Goal: Information Seeking & Learning: Learn about a topic

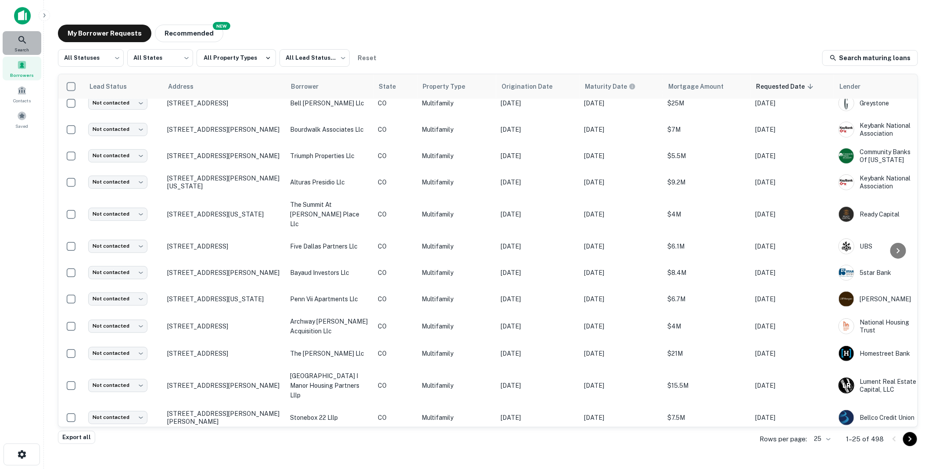
click at [19, 37] on icon at bounding box center [21, 39] width 7 height 7
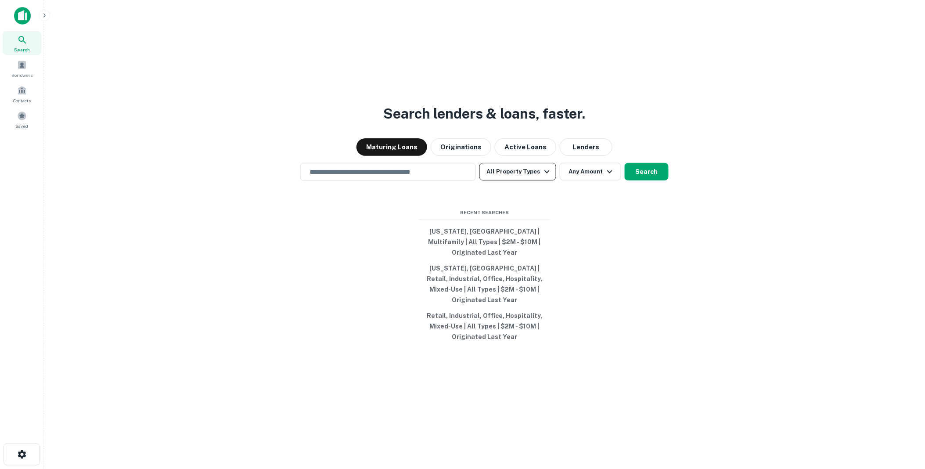
click at [546, 177] on icon "button" at bounding box center [547, 171] width 11 height 11
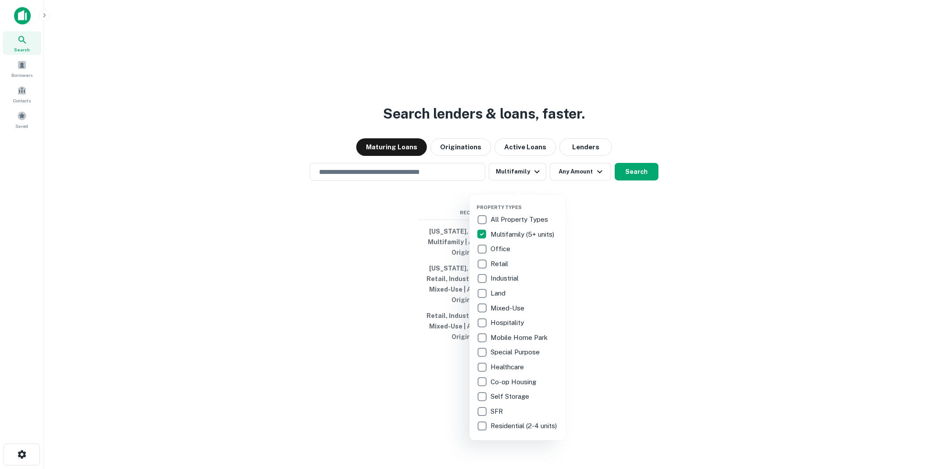
click at [597, 180] on div at bounding box center [466, 234] width 932 height 469
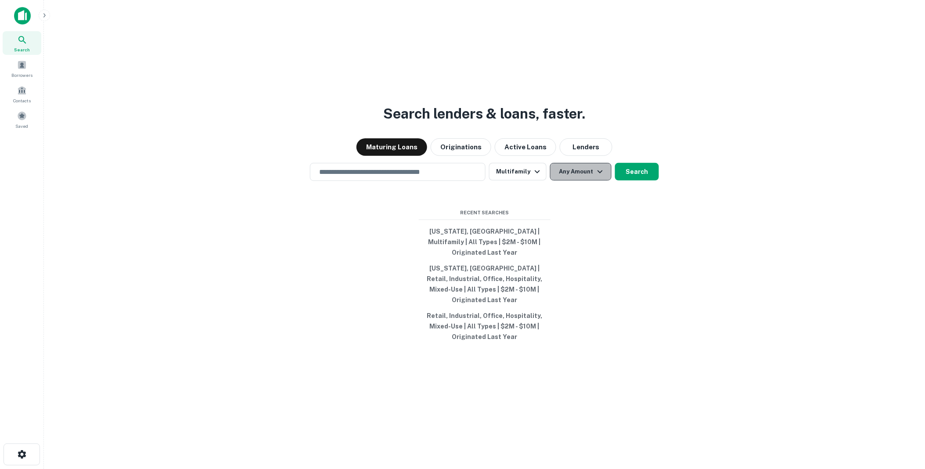
click at [597, 177] on icon "button" at bounding box center [600, 171] width 11 height 11
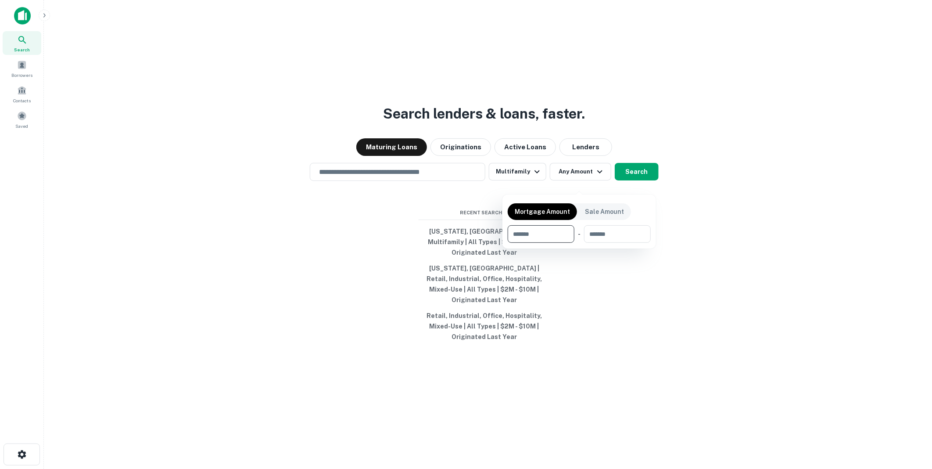
click at [537, 234] on input "number" at bounding box center [538, 234] width 61 height 18
type input "********"
click at [336, 180] on div at bounding box center [466, 234] width 932 height 469
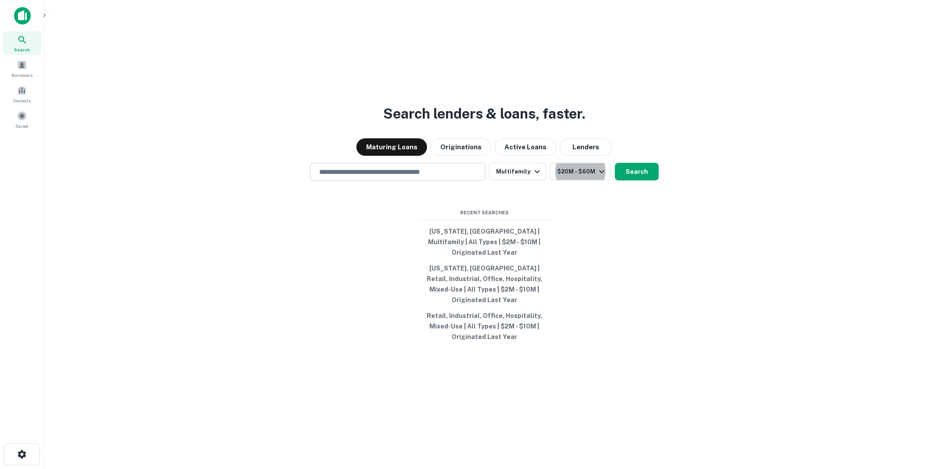
click at [335, 177] on input "text" at bounding box center [398, 172] width 168 height 10
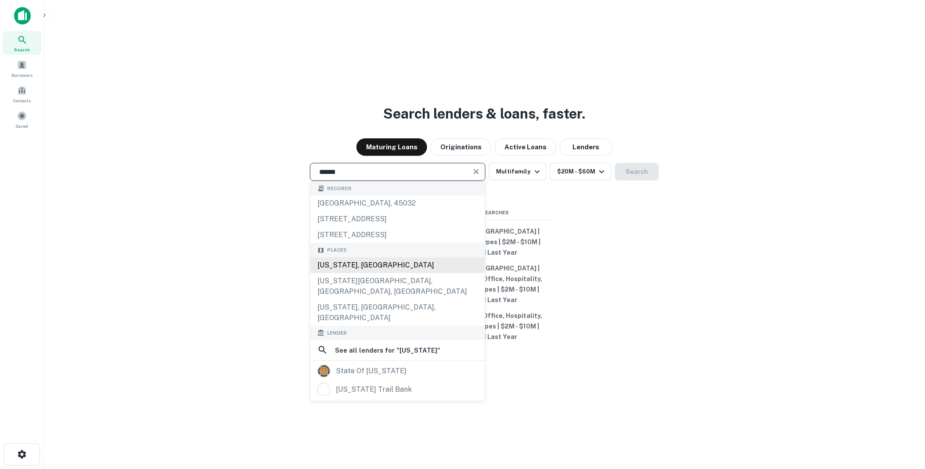
click at [339, 273] on div "Oregon, USA" at bounding box center [397, 265] width 175 height 16
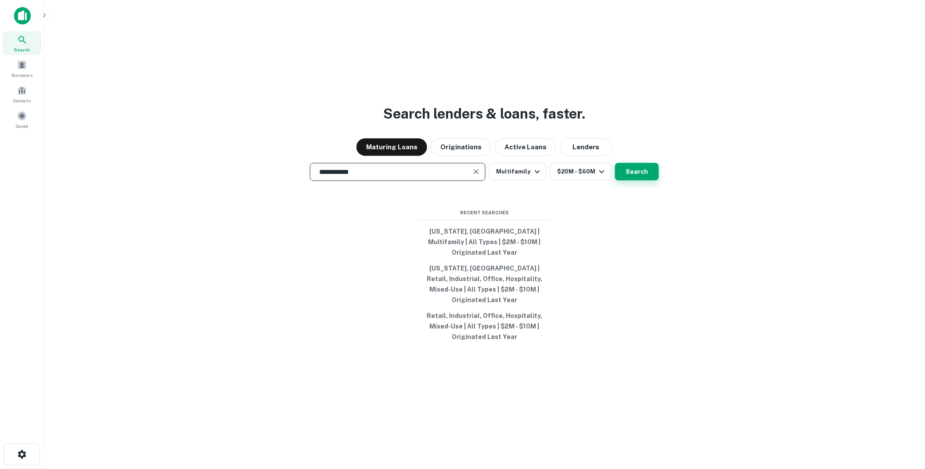
type input "**********"
click at [640, 178] on button "Search" at bounding box center [637, 172] width 44 height 18
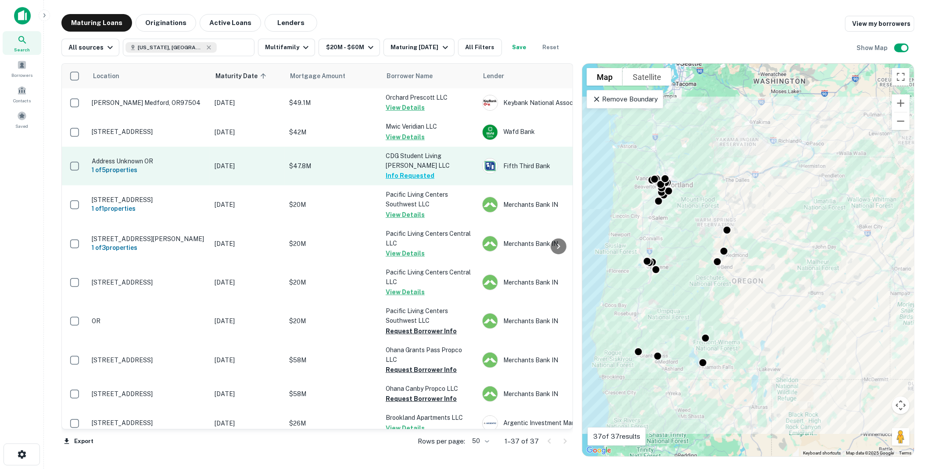
click at [335, 162] on p "$47.8M" at bounding box center [333, 166] width 88 height 10
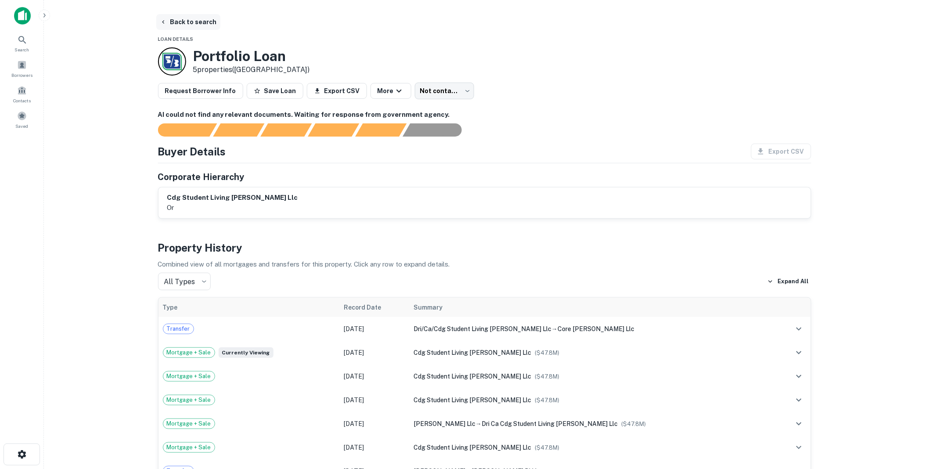
click at [183, 19] on button "Back to search" at bounding box center [188, 22] width 64 height 16
click at [180, 20] on button "Back to search" at bounding box center [188, 22] width 64 height 16
drag, startPoint x: 180, startPoint y: 20, endPoint x: 176, endPoint y: 25, distance: 6.2
click at [177, 24] on button "Back to search" at bounding box center [188, 22] width 64 height 16
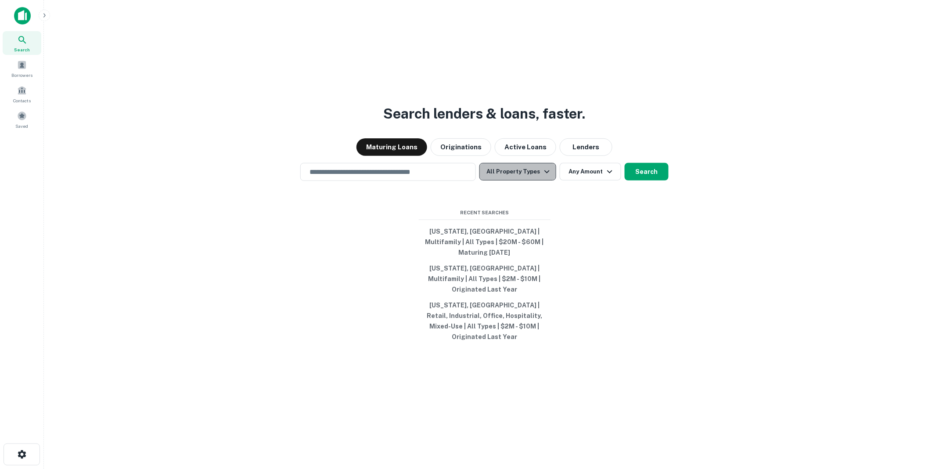
click at [548, 177] on icon "button" at bounding box center [547, 171] width 11 height 11
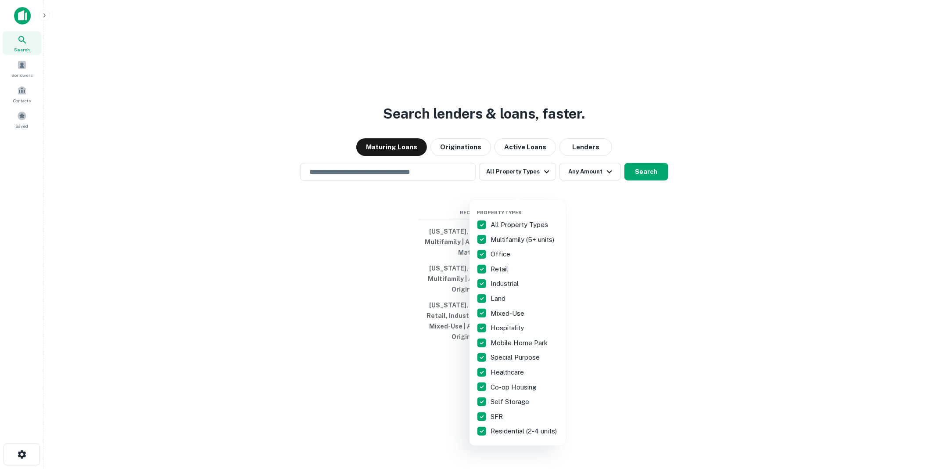
click at [507, 223] on p "All Property Types" at bounding box center [520, 224] width 59 height 11
click at [595, 182] on div at bounding box center [466, 234] width 932 height 469
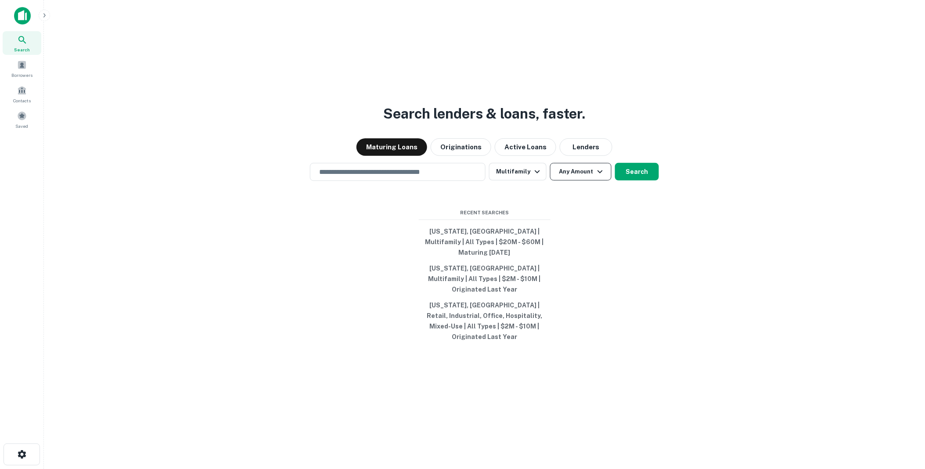
click at [600, 177] on icon "button" at bounding box center [600, 171] width 11 height 11
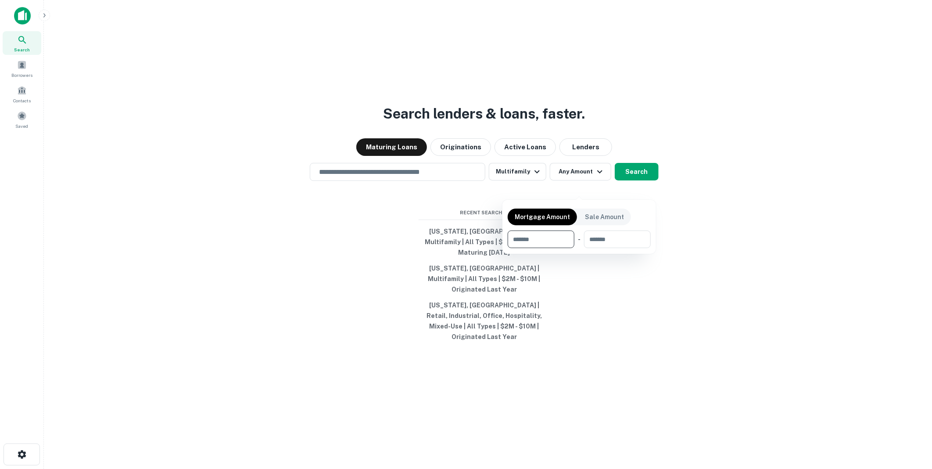
click at [525, 236] on input "number" at bounding box center [538, 239] width 61 height 18
type input "*"
type input "********"
click at [385, 238] on div at bounding box center [466, 234] width 932 height 469
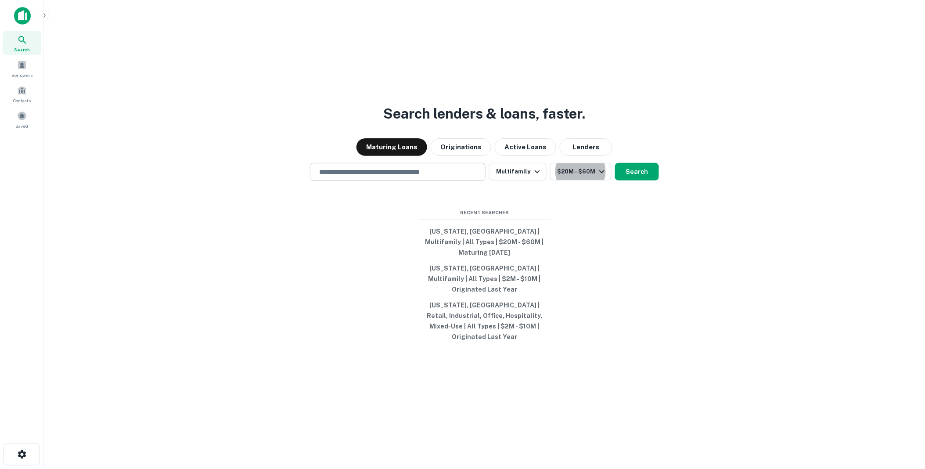
click at [353, 177] on input "text" at bounding box center [398, 172] width 168 height 10
type input "**********"
click at [638, 180] on button "Search" at bounding box center [637, 172] width 44 height 18
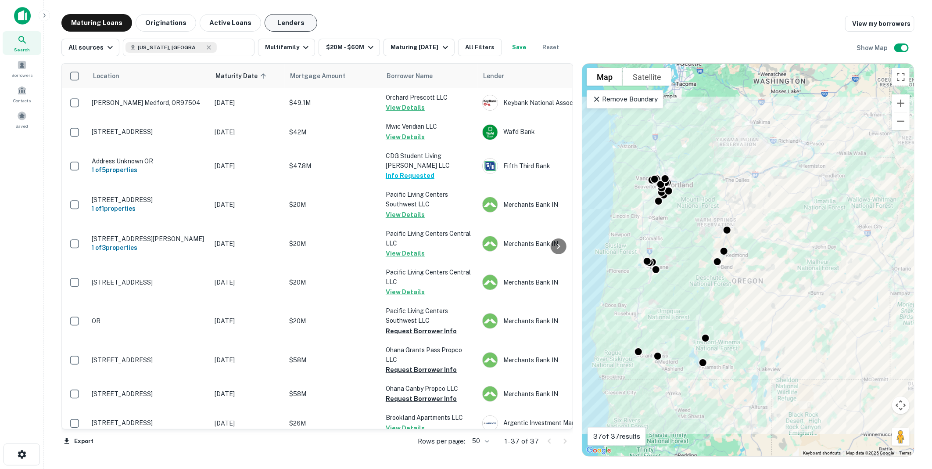
click at [282, 21] on button "Lenders" at bounding box center [291, 23] width 53 height 18
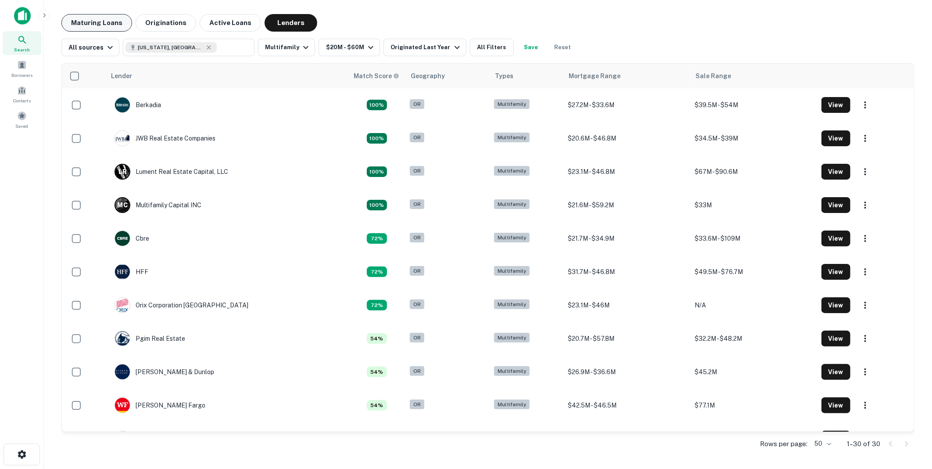
click at [85, 21] on button "Maturing Loans" at bounding box center [96, 23] width 71 height 18
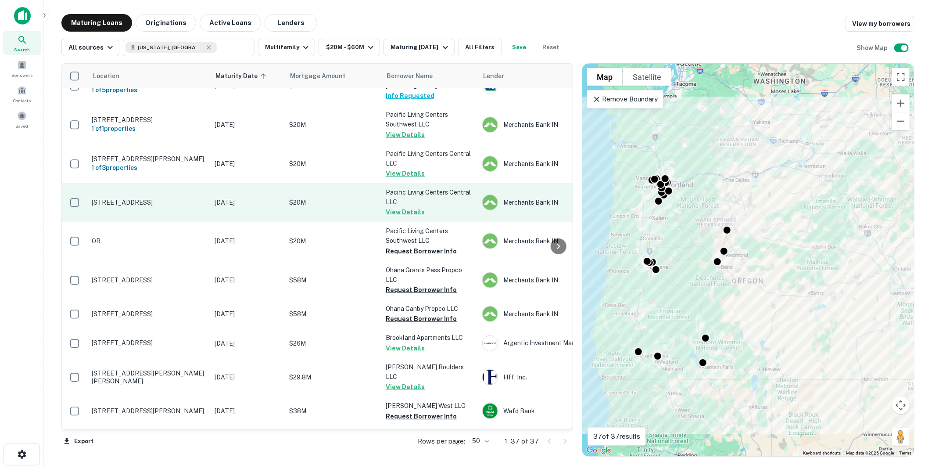
scroll to position [49, 0]
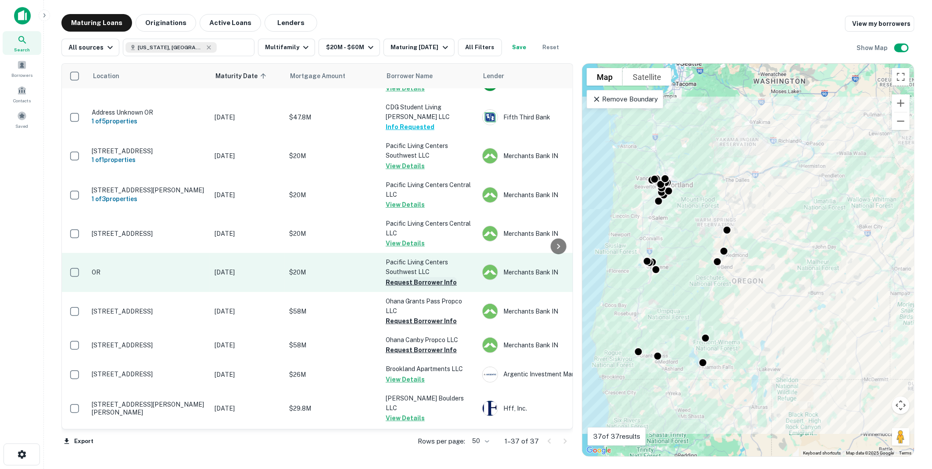
click at [401, 280] on button "Request Borrower Info" at bounding box center [421, 282] width 71 height 11
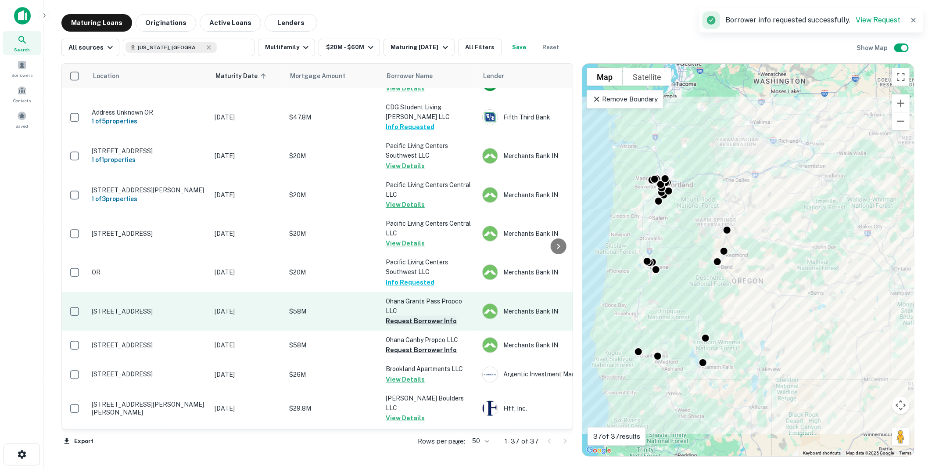
click at [400, 319] on button "Request Borrower Info" at bounding box center [421, 321] width 71 height 11
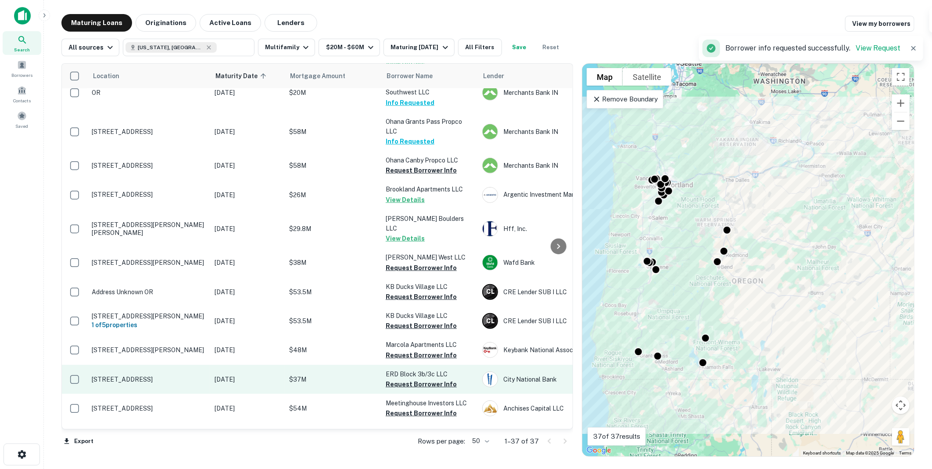
scroll to position [244, 0]
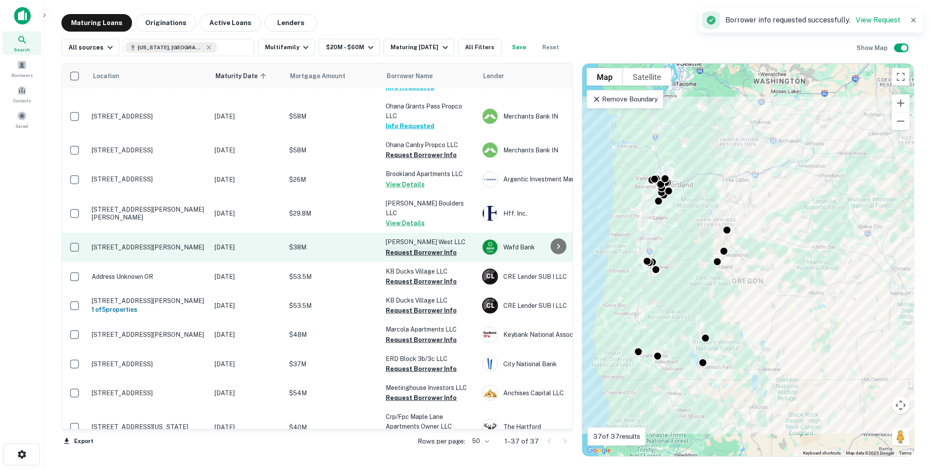
click at [396, 247] on button "Request Borrower Info" at bounding box center [421, 252] width 71 height 11
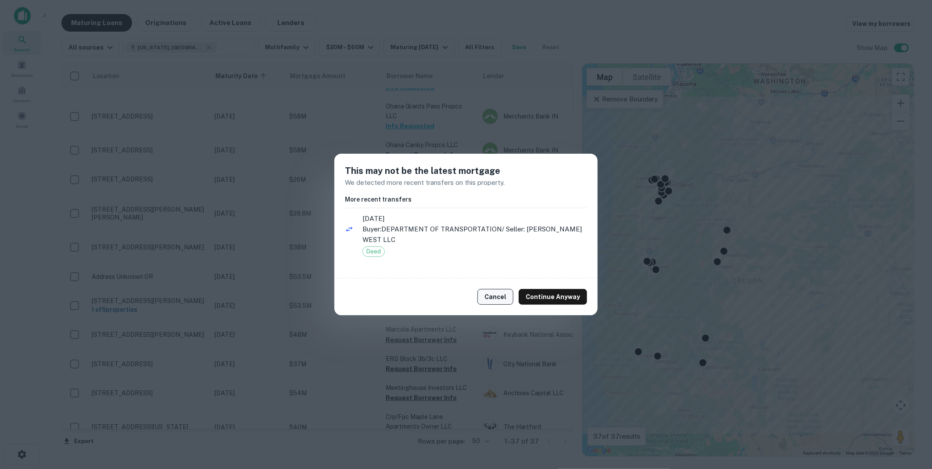
click at [493, 295] on button "Cancel" at bounding box center [496, 297] width 36 height 16
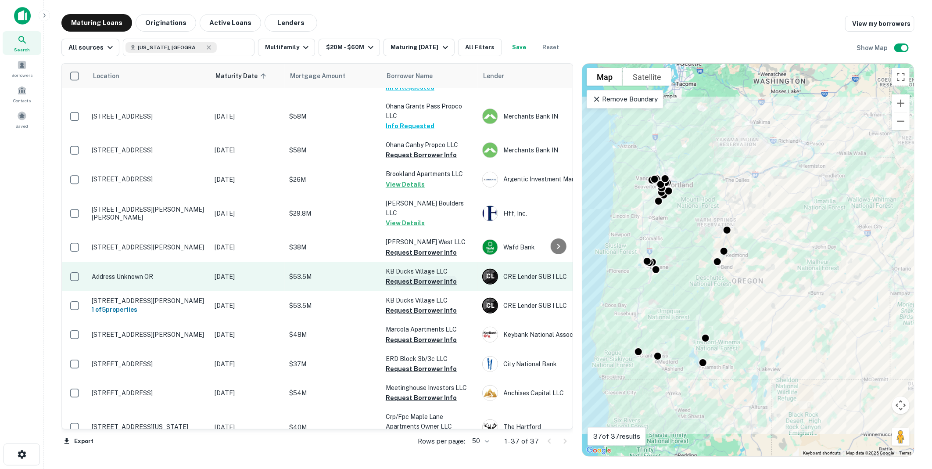
click at [401, 276] on button "Request Borrower Info" at bounding box center [421, 281] width 71 height 11
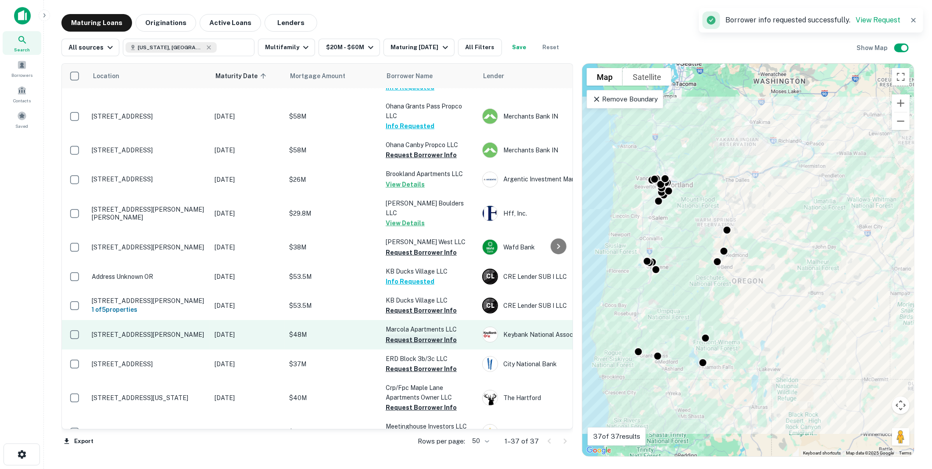
click at [398, 335] on button "Request Borrower Info" at bounding box center [421, 340] width 71 height 11
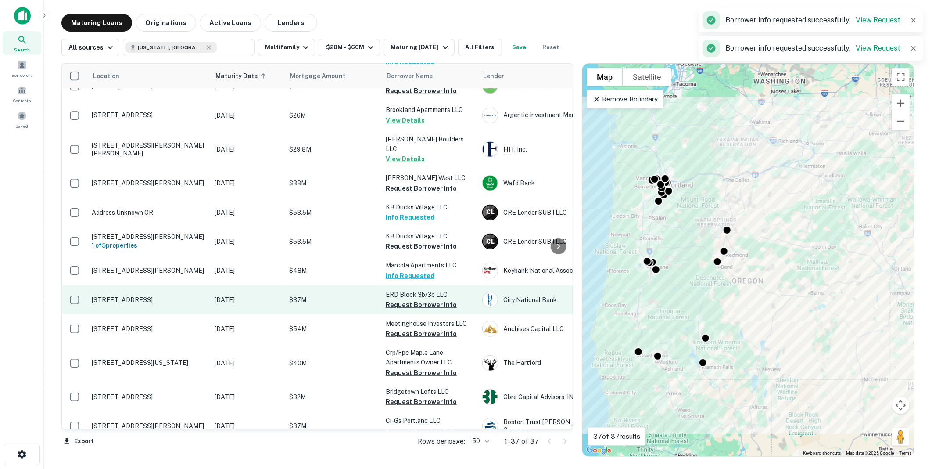
scroll to position [341, 0]
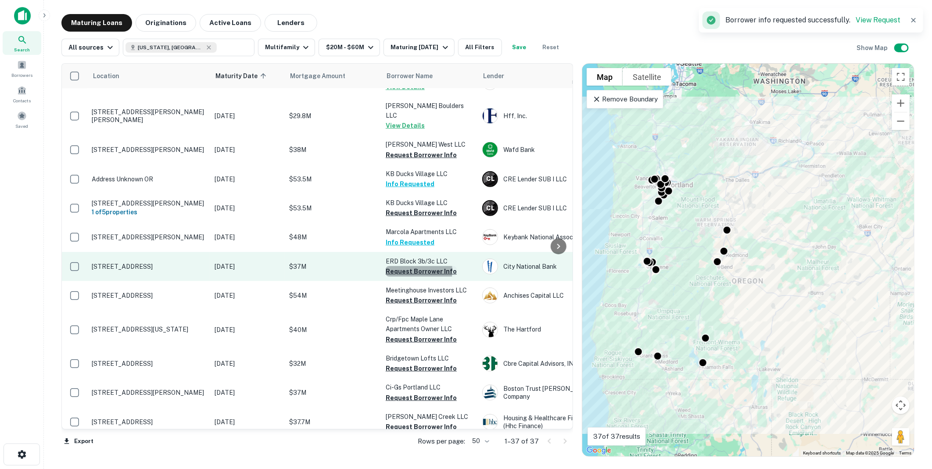
click at [401, 266] on button "Request Borrower Info" at bounding box center [421, 271] width 71 height 11
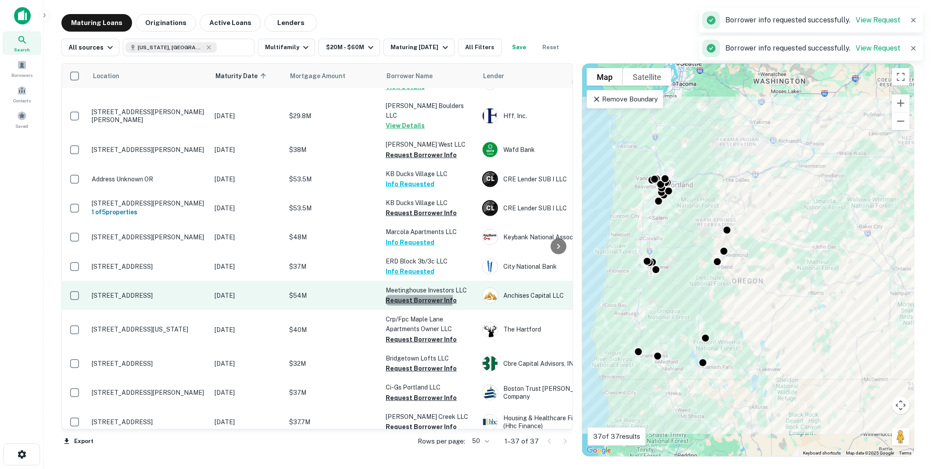
click at [401, 295] on button "Request Borrower Info" at bounding box center [421, 300] width 71 height 11
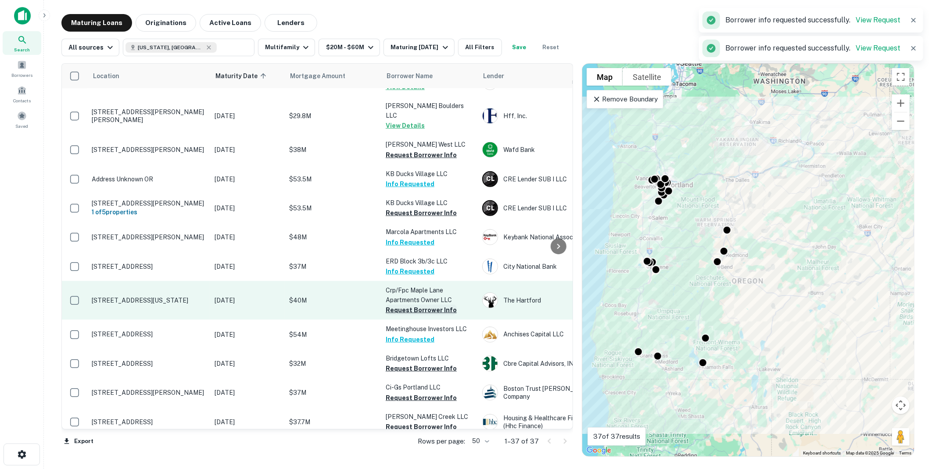
click at [401, 305] on button "Request Borrower Info" at bounding box center [421, 310] width 71 height 11
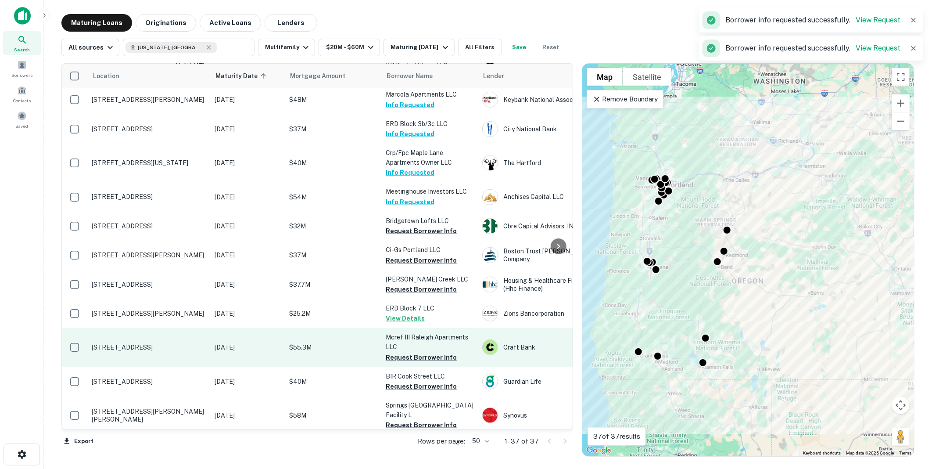
scroll to position [488, 0]
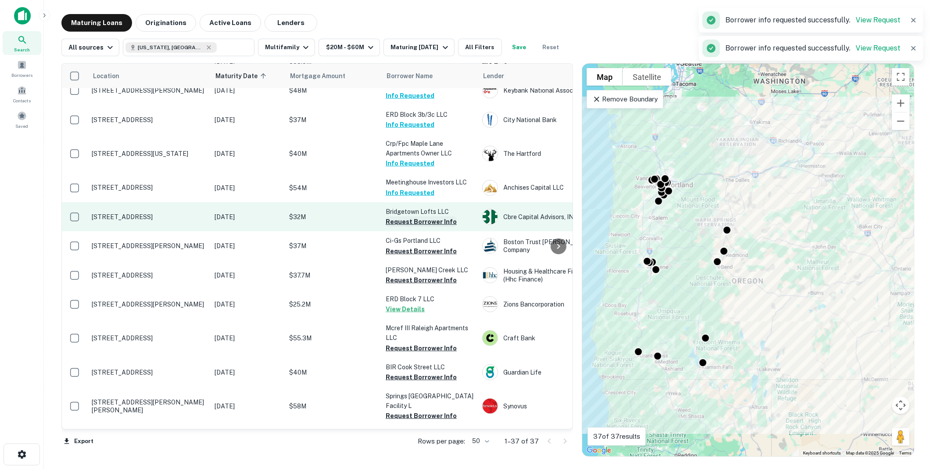
click at [399, 216] on button "Request Borrower Info" at bounding box center [421, 221] width 71 height 11
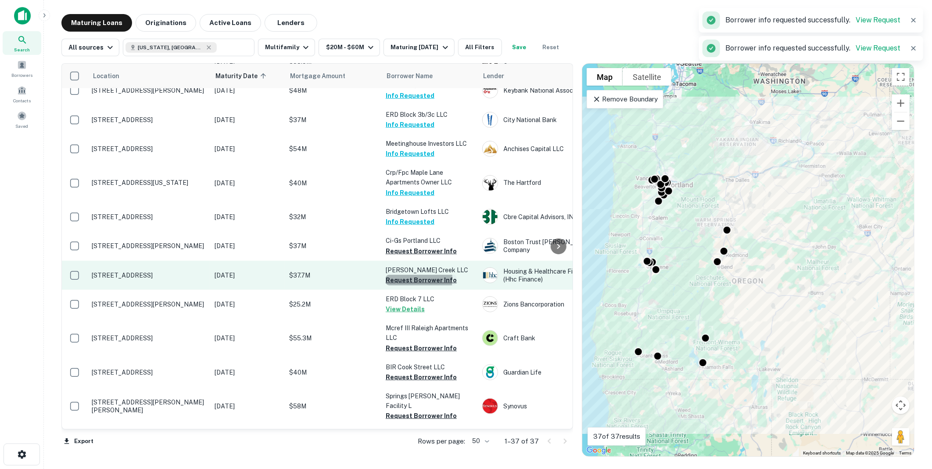
click at [398, 275] on button "Request Borrower Info" at bounding box center [421, 280] width 71 height 11
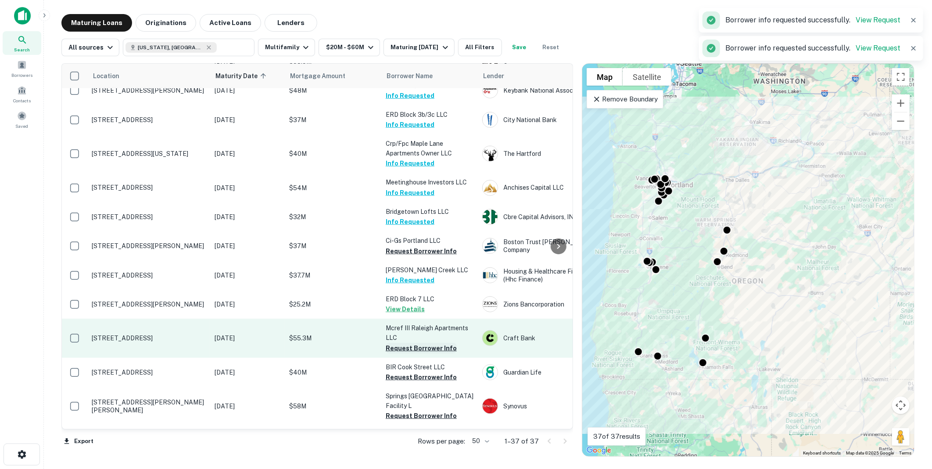
click at [404, 343] on button "Request Borrower Info" at bounding box center [421, 348] width 71 height 11
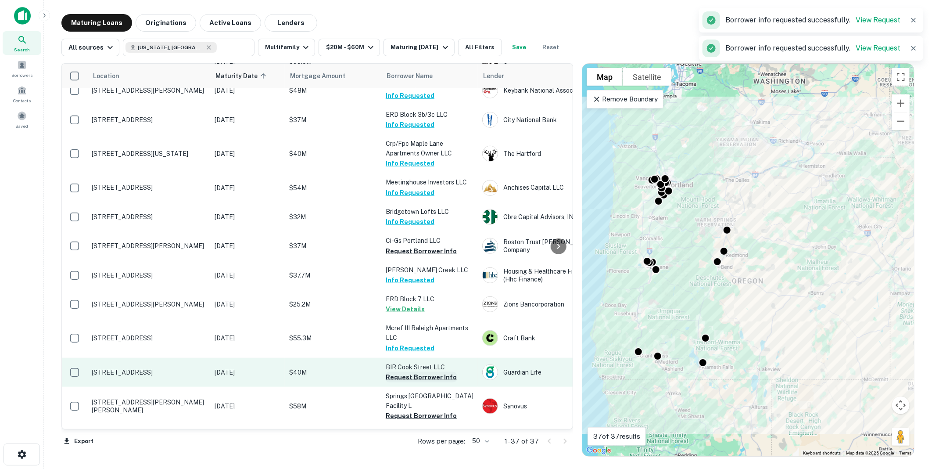
click at [406, 372] on button "Request Borrower Info" at bounding box center [421, 377] width 71 height 11
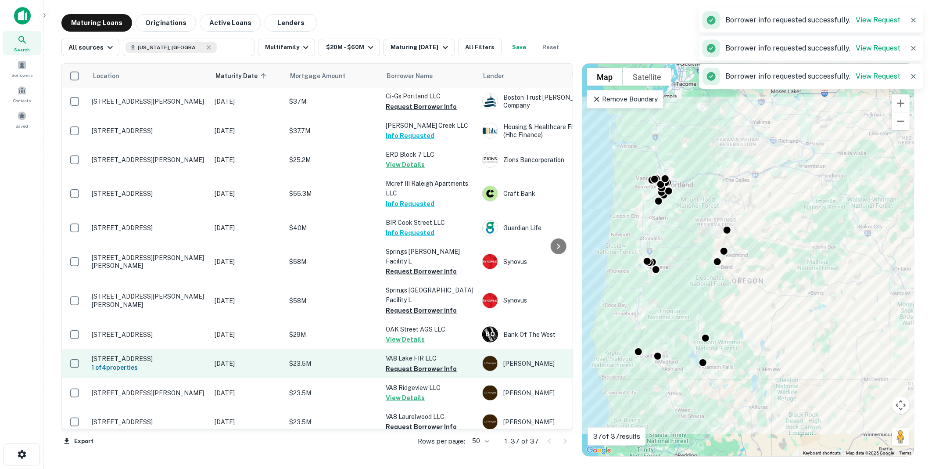
scroll to position [634, 0]
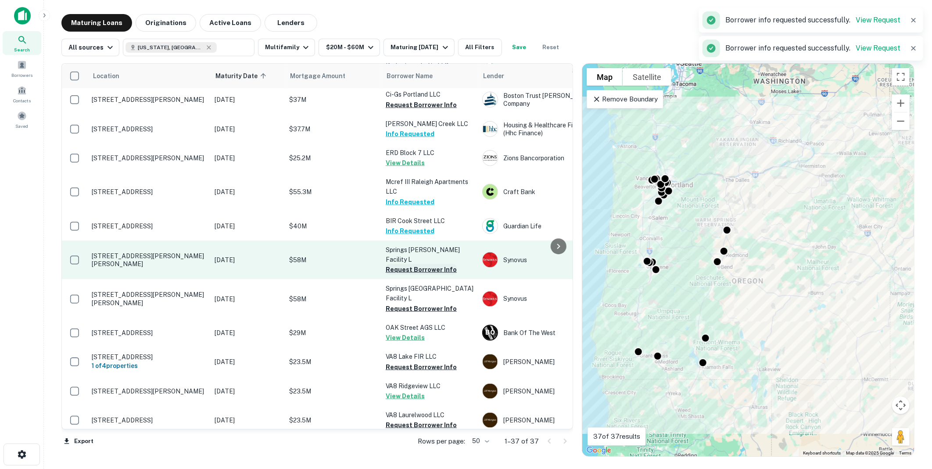
click at [399, 264] on button "Request Borrower Info" at bounding box center [421, 269] width 71 height 11
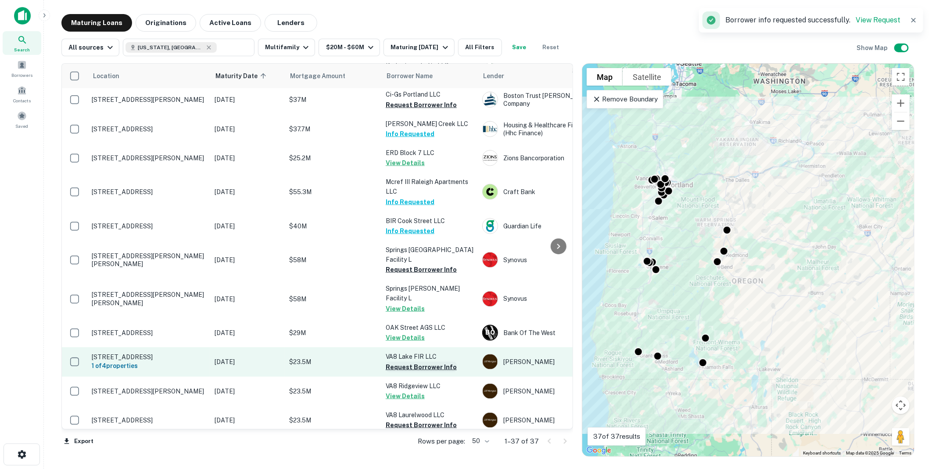
click at [402, 362] on button "Request Borrower Info" at bounding box center [421, 367] width 71 height 11
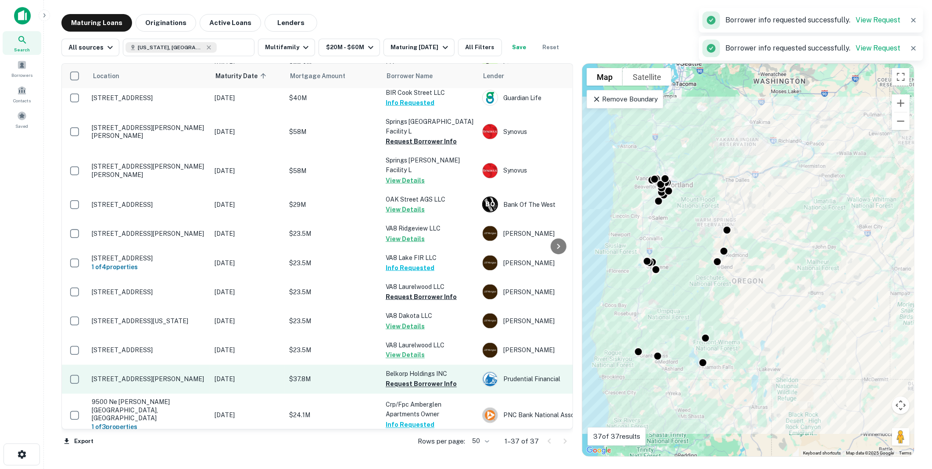
scroll to position [780, 0]
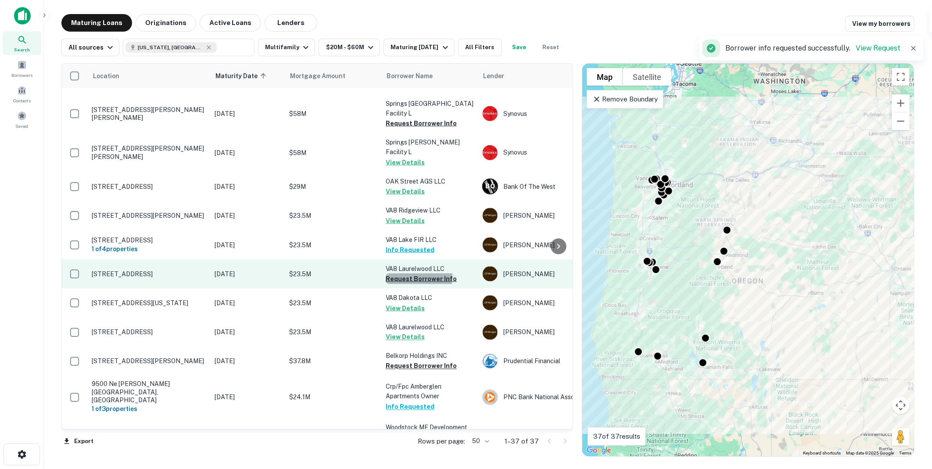
click at [398, 273] on button "Request Borrower Info" at bounding box center [421, 278] width 71 height 11
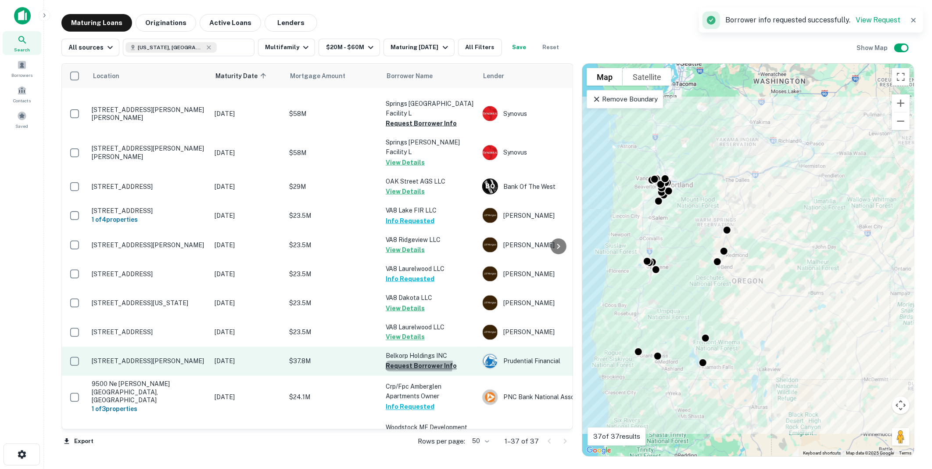
click at [398, 361] on button "Request Borrower Info" at bounding box center [421, 366] width 71 height 11
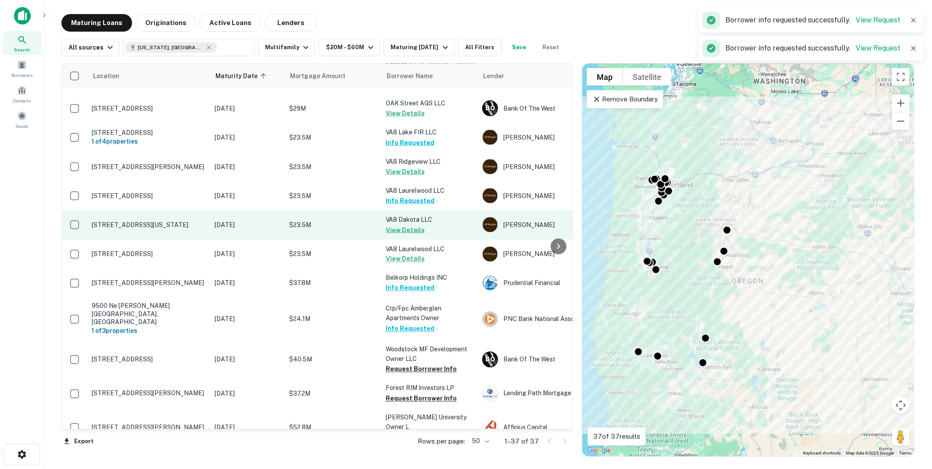
scroll to position [859, 0]
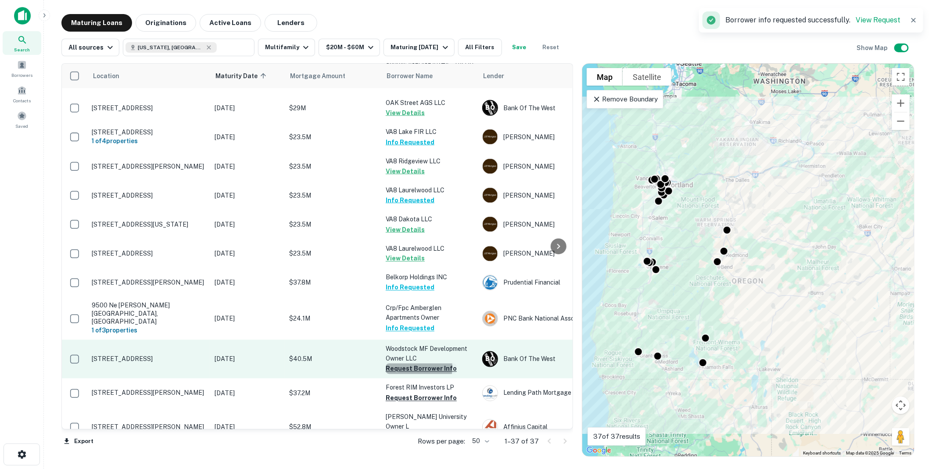
click at [402, 363] on button "Request Borrower Info" at bounding box center [421, 368] width 71 height 11
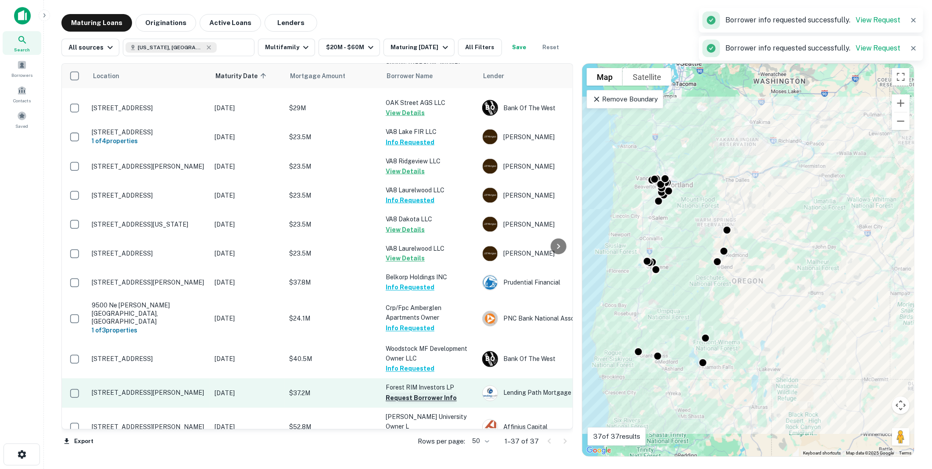
click at [404, 393] on button "Request Borrower Info" at bounding box center [421, 398] width 71 height 11
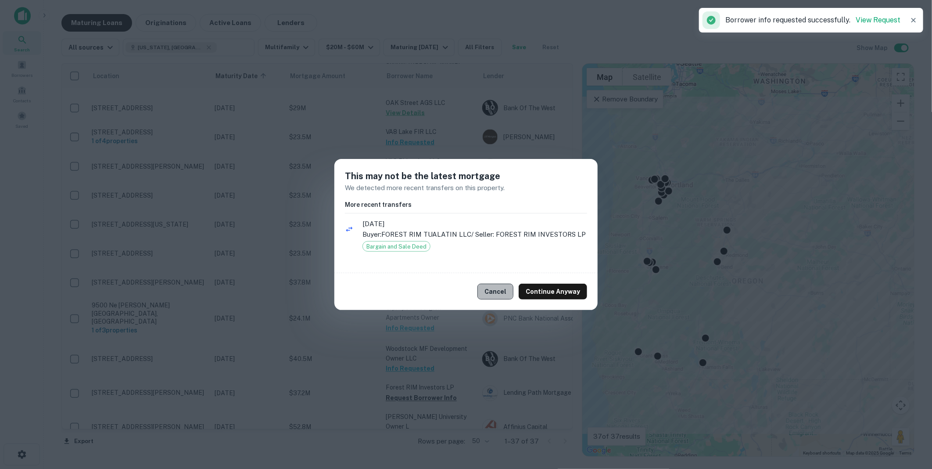
click at [496, 291] on button "Cancel" at bounding box center [496, 292] width 36 height 16
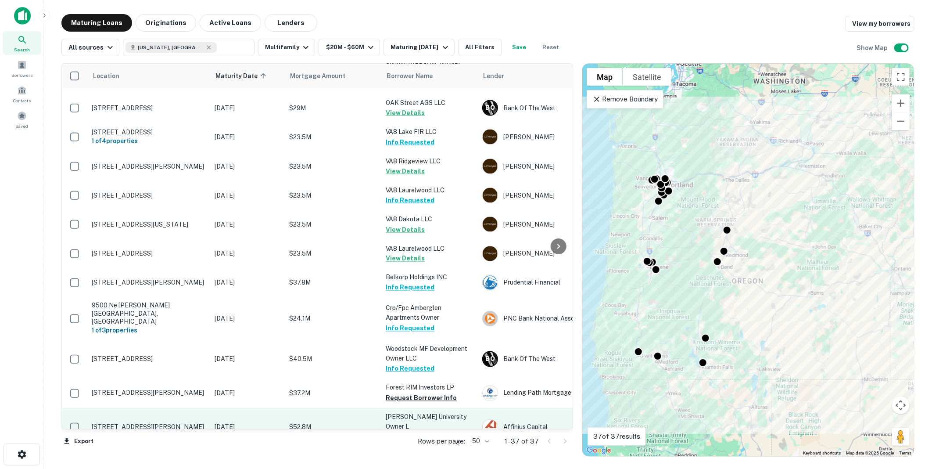
click at [399, 432] on button "Request Borrower Info" at bounding box center [421, 437] width 71 height 11
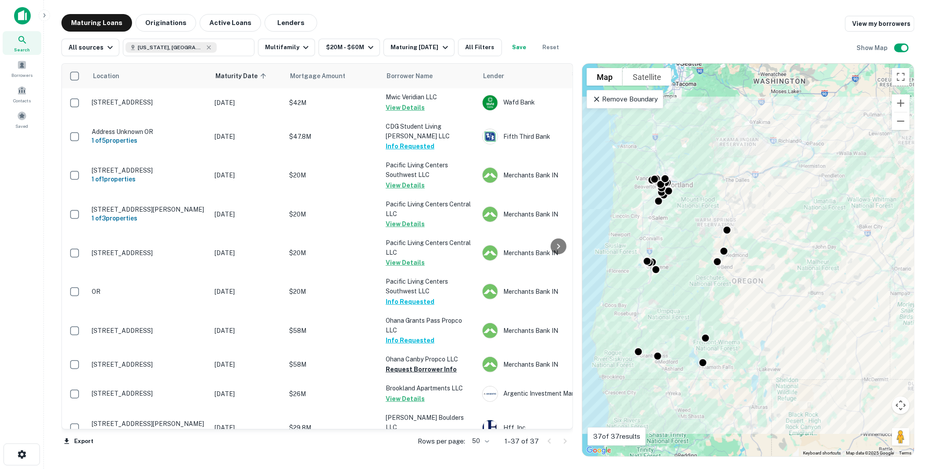
scroll to position [0, 0]
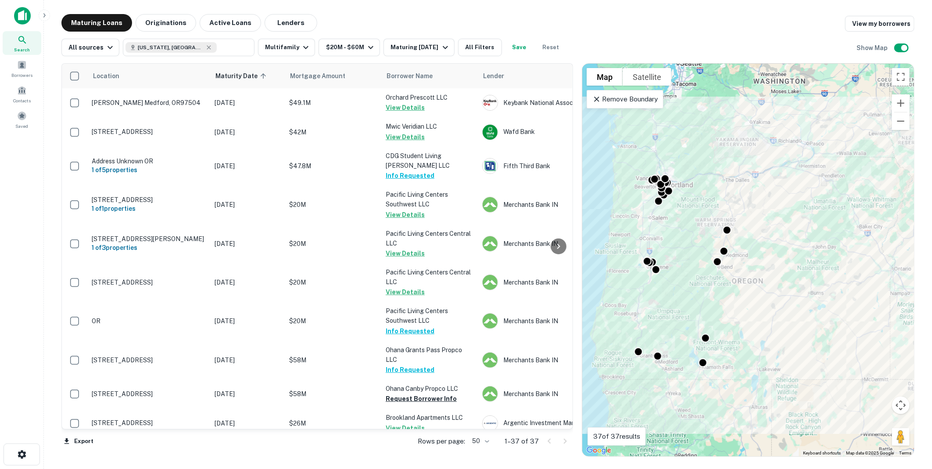
drag, startPoint x: 546, startPoint y: 46, endPoint x: 222, endPoint y: 58, distance: 324.6
click at [546, 46] on button "Reset" at bounding box center [551, 48] width 28 height 18
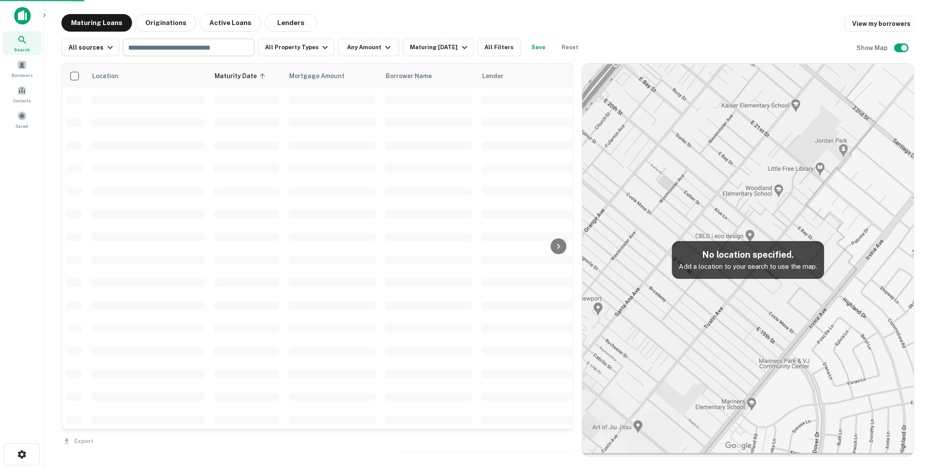
click at [176, 47] on input "text" at bounding box center [188, 47] width 125 height 12
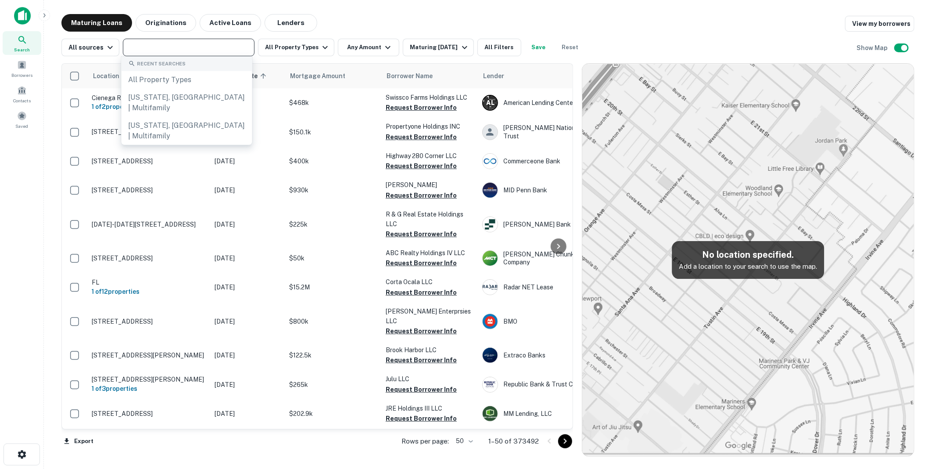
click at [17, 156] on div "Search Borrowers Contacts Saved" at bounding box center [21, 221] width 43 height 442
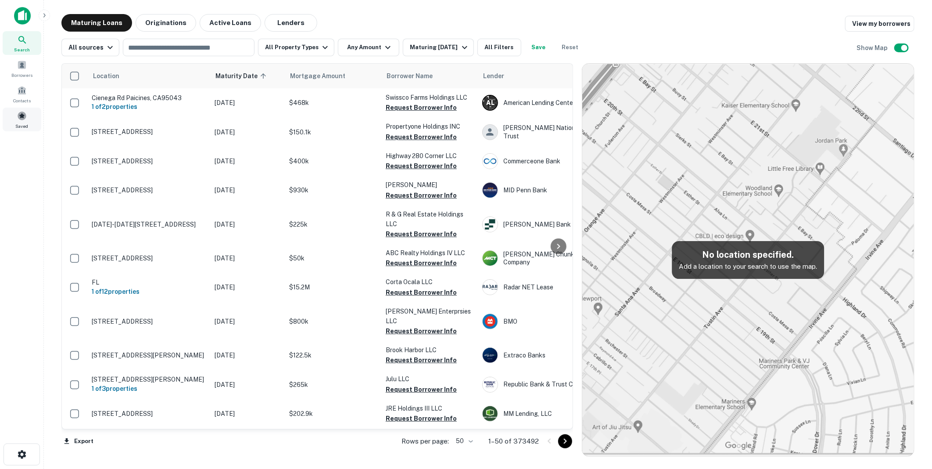
click at [21, 116] on span at bounding box center [22, 116] width 10 height 10
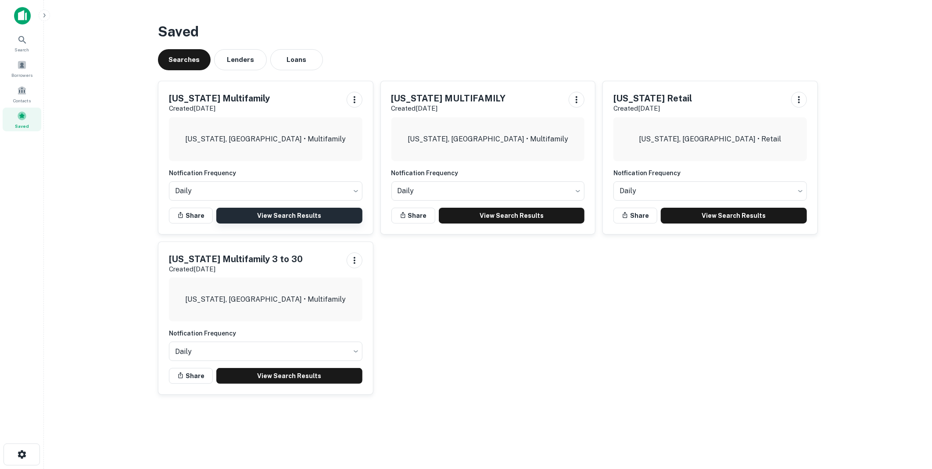
click at [279, 212] on link "View Search Results" at bounding box center [289, 216] width 146 height 16
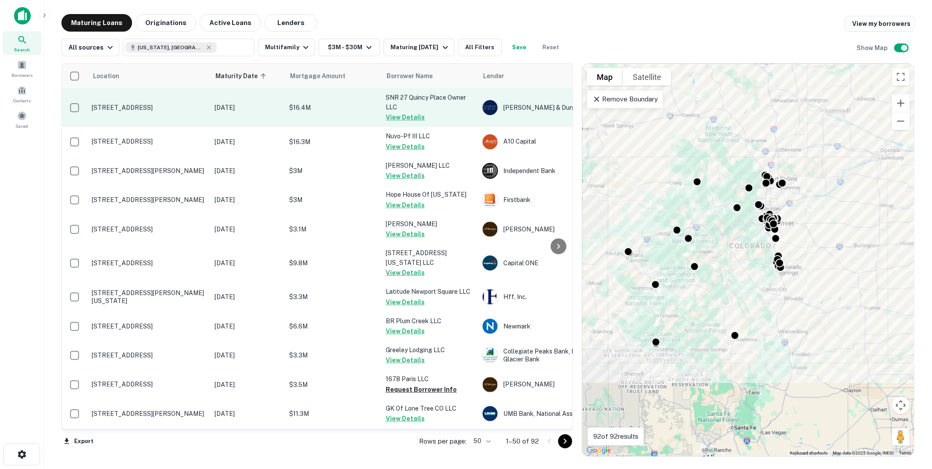
click at [404, 115] on button "View Details" at bounding box center [405, 117] width 39 height 11
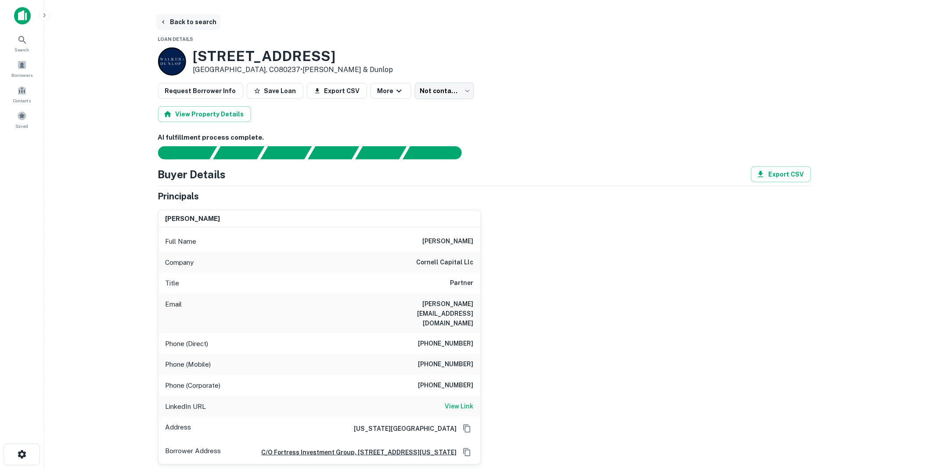
click at [192, 19] on button "Back to search" at bounding box center [188, 22] width 64 height 16
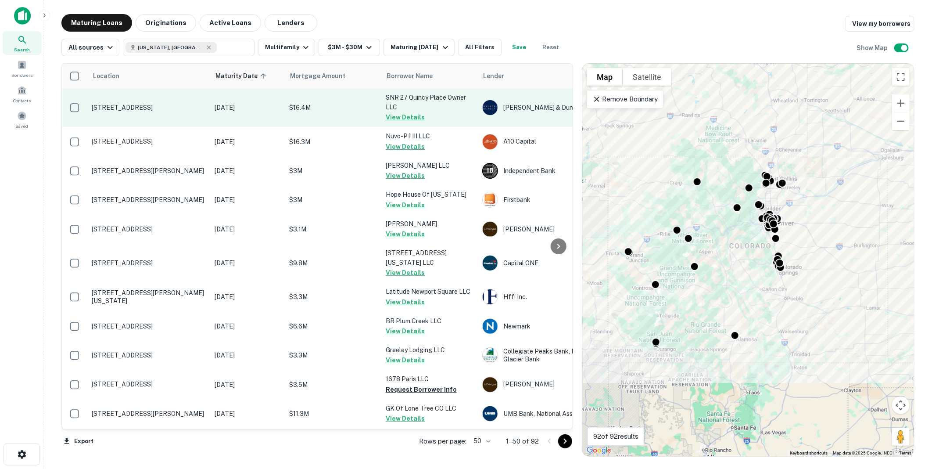
click at [403, 115] on button "View Details" at bounding box center [405, 117] width 39 height 11
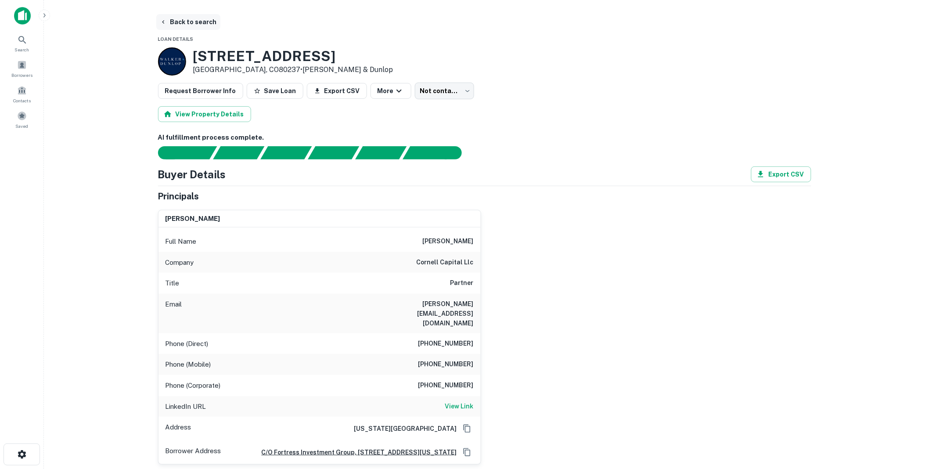
click at [192, 20] on button "Back to search" at bounding box center [188, 22] width 64 height 16
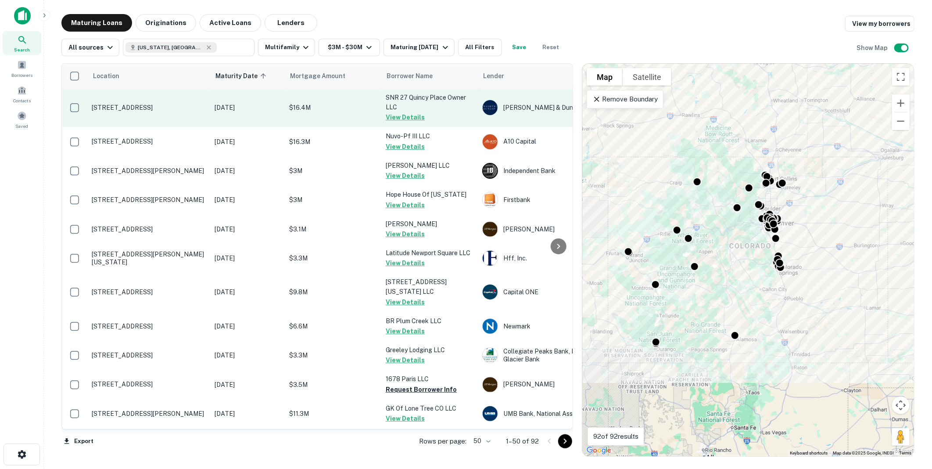
click at [409, 115] on button "View Details" at bounding box center [405, 117] width 39 height 11
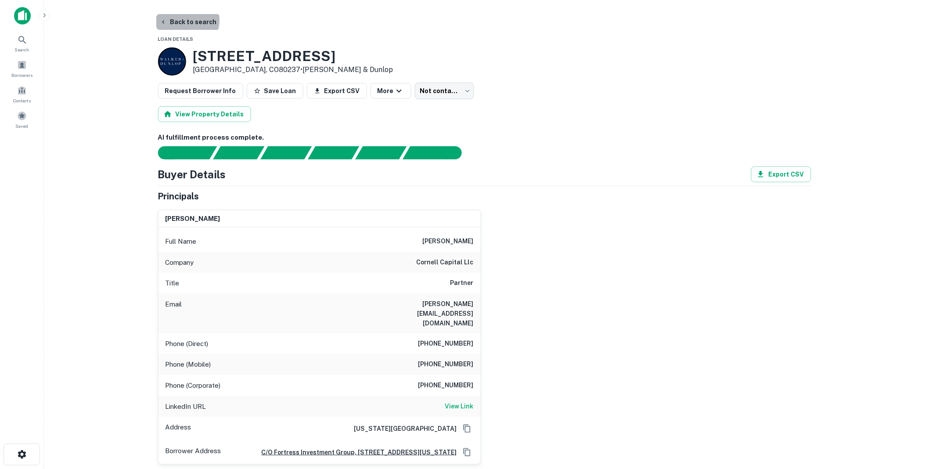
click at [187, 20] on button "Back to search" at bounding box center [188, 22] width 64 height 16
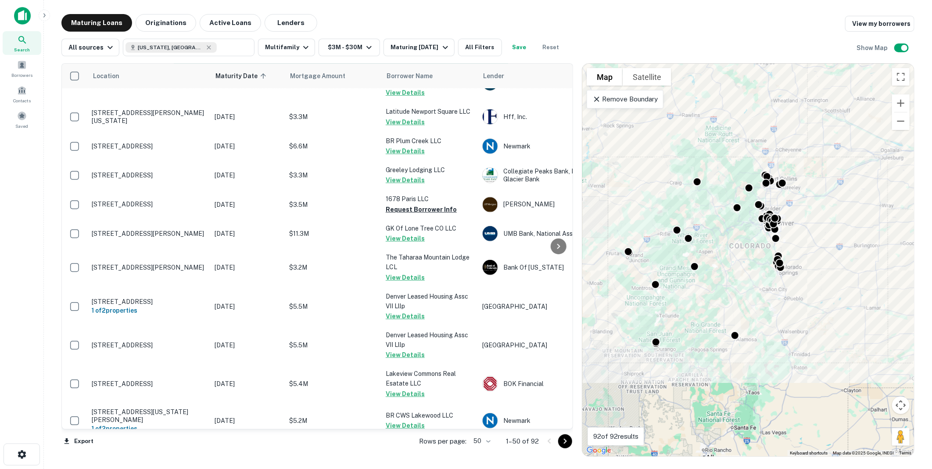
scroll to position [195, 0]
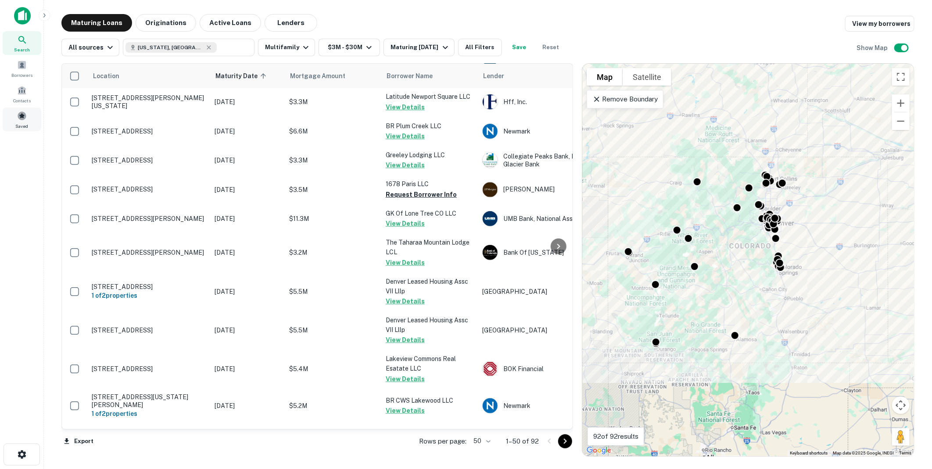
click at [21, 116] on span at bounding box center [22, 116] width 10 height 10
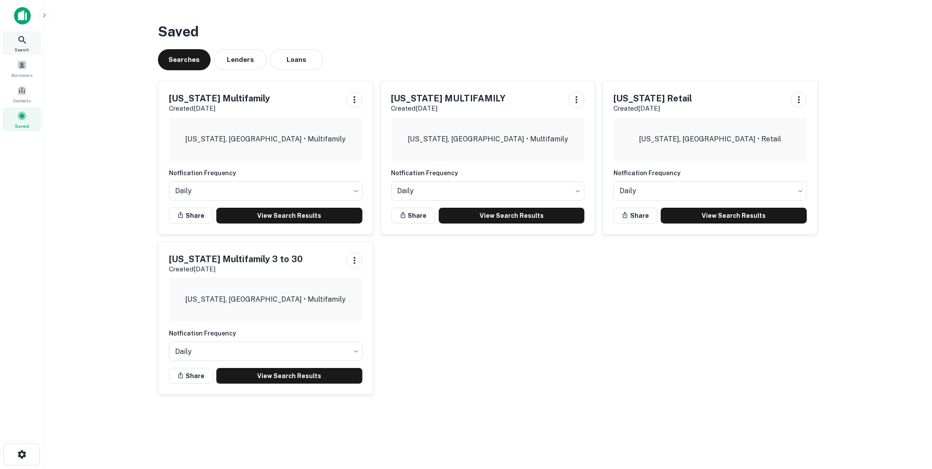
click at [19, 39] on icon at bounding box center [22, 40] width 11 height 11
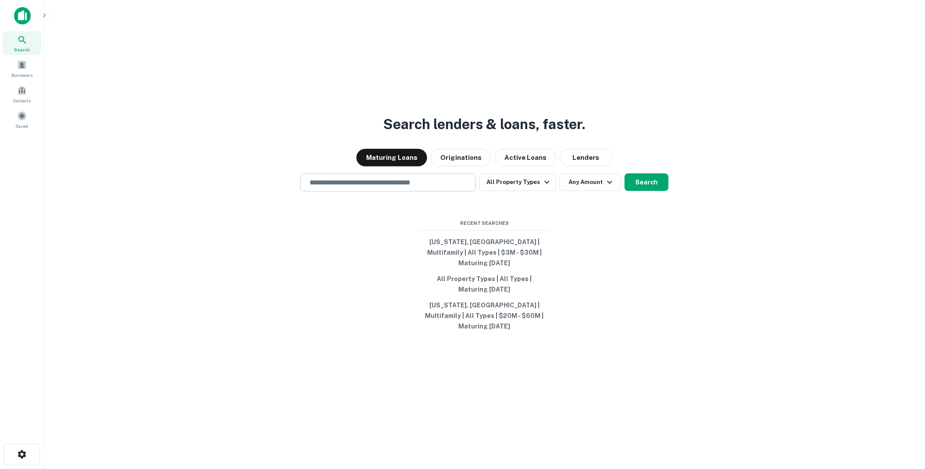
click at [337, 187] on input "text" at bounding box center [388, 182] width 168 height 10
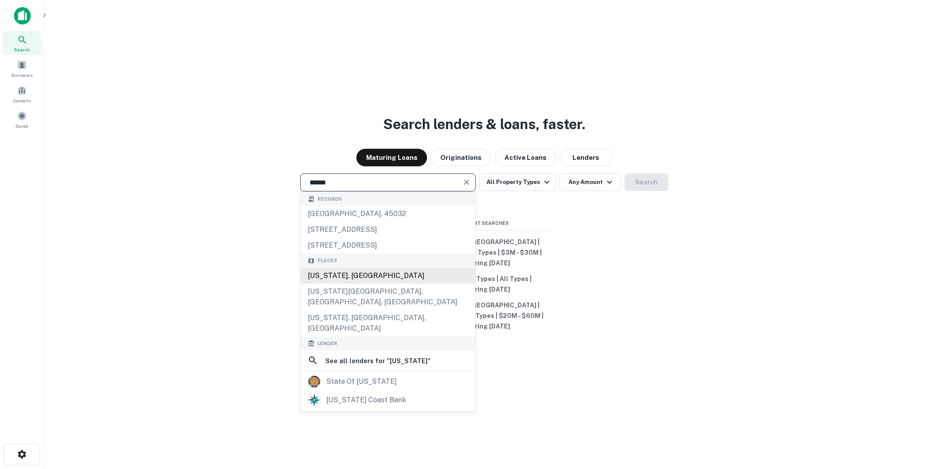
click at [330, 284] on div "[US_STATE], [GEOGRAPHIC_DATA]" at bounding box center [388, 276] width 175 height 16
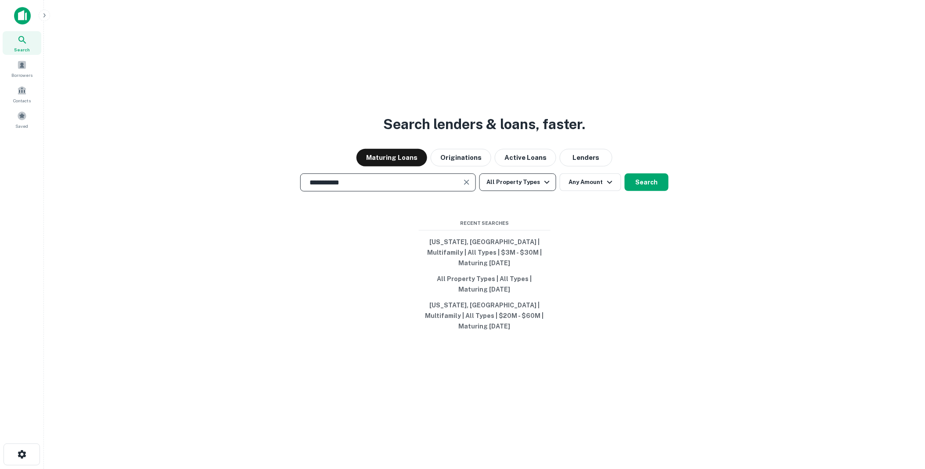
type input "**********"
click at [550, 187] on icon "button" at bounding box center [547, 182] width 11 height 11
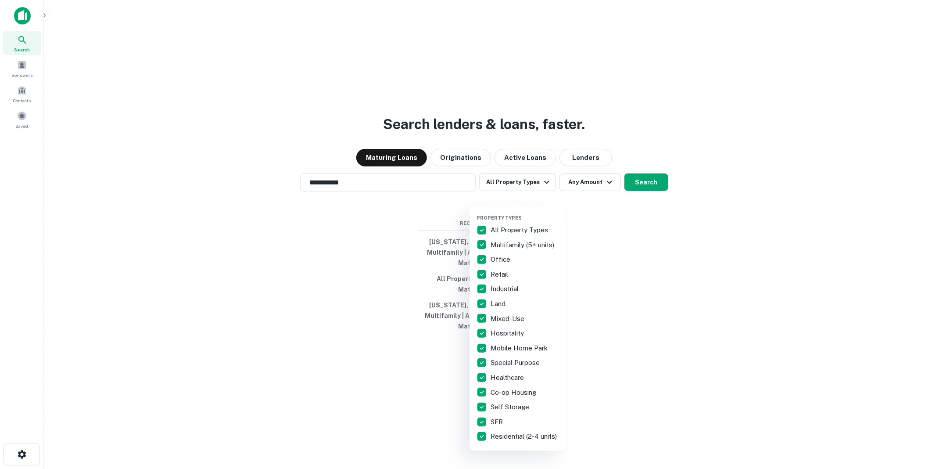
click at [500, 227] on p "All Property Types" at bounding box center [520, 230] width 59 height 11
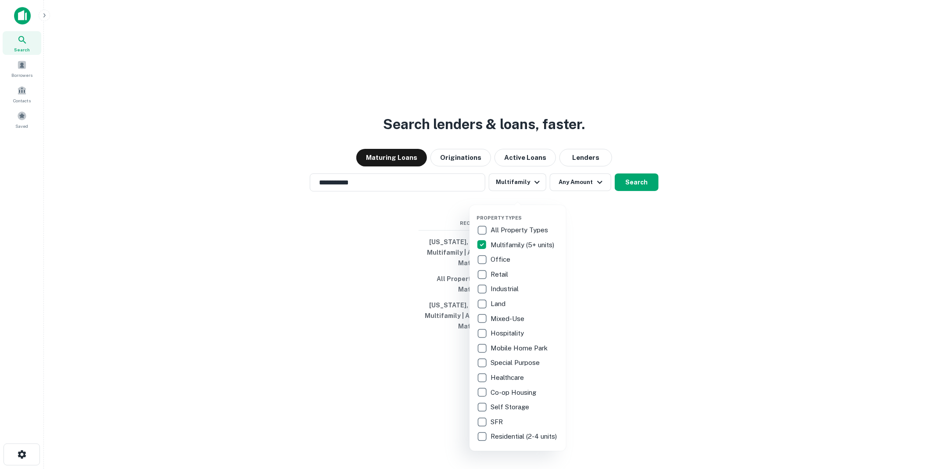
click at [597, 190] on div at bounding box center [466, 234] width 932 height 469
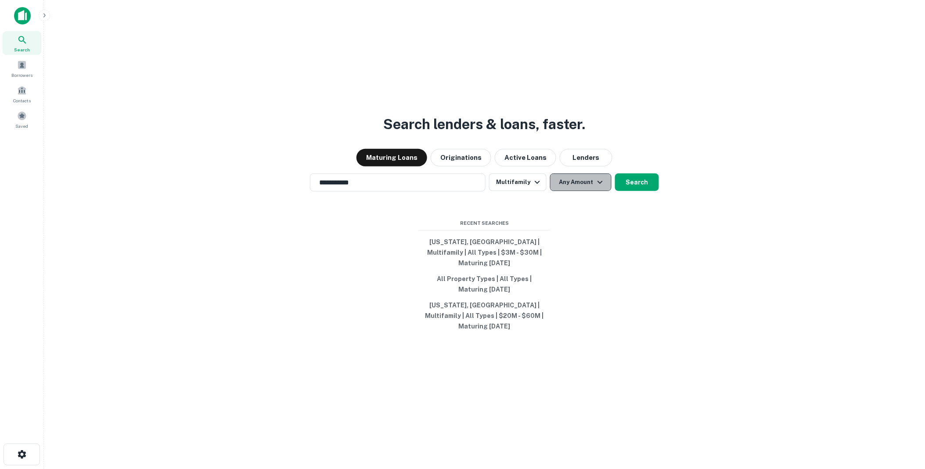
click at [599, 187] on icon "button" at bounding box center [600, 182] width 11 height 11
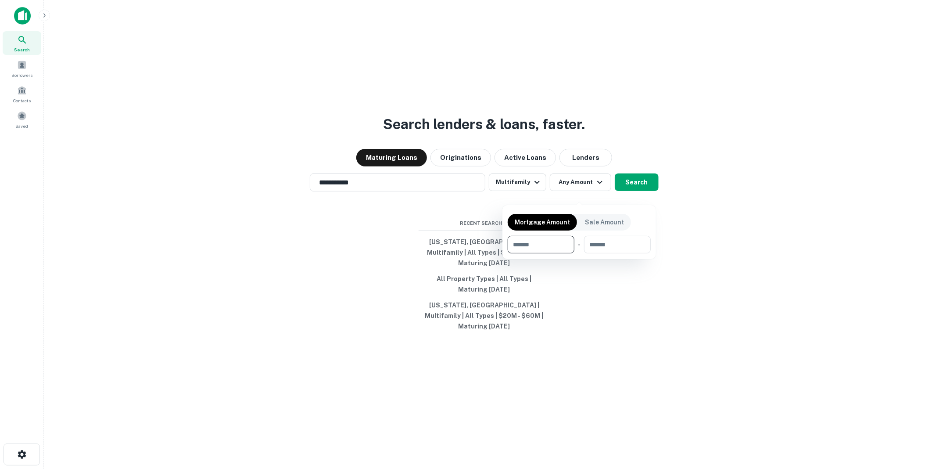
click at [534, 243] on input "number" at bounding box center [538, 245] width 61 height 18
type input "********"
click at [709, 270] on div at bounding box center [466, 234] width 932 height 469
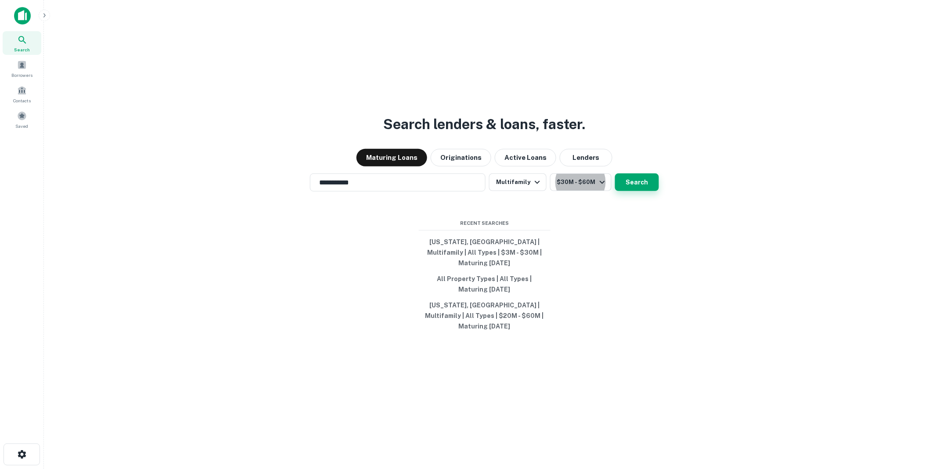
click at [630, 191] on button "Search" at bounding box center [637, 182] width 44 height 18
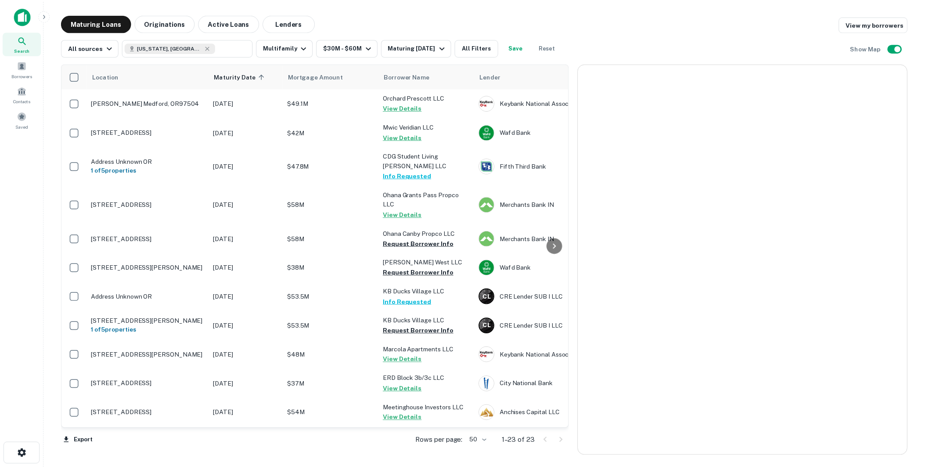
scroll to position [195, 0]
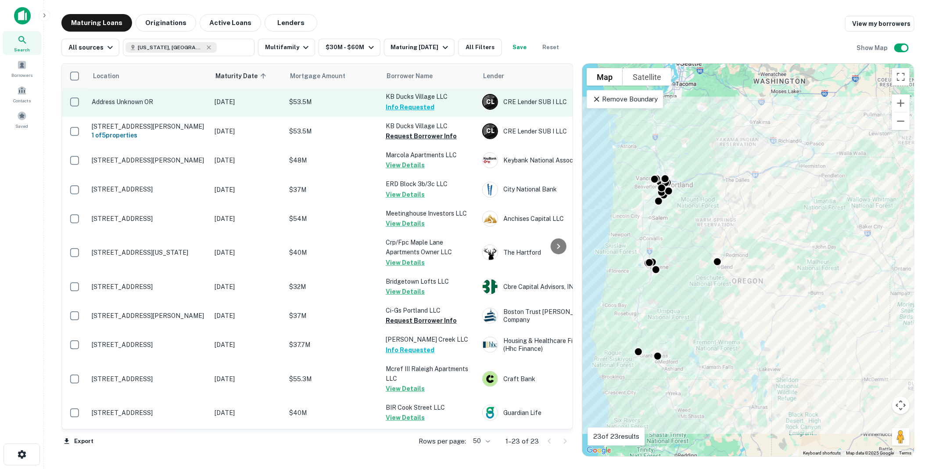
click at [331, 101] on p "$53.5M" at bounding box center [333, 102] width 88 height 10
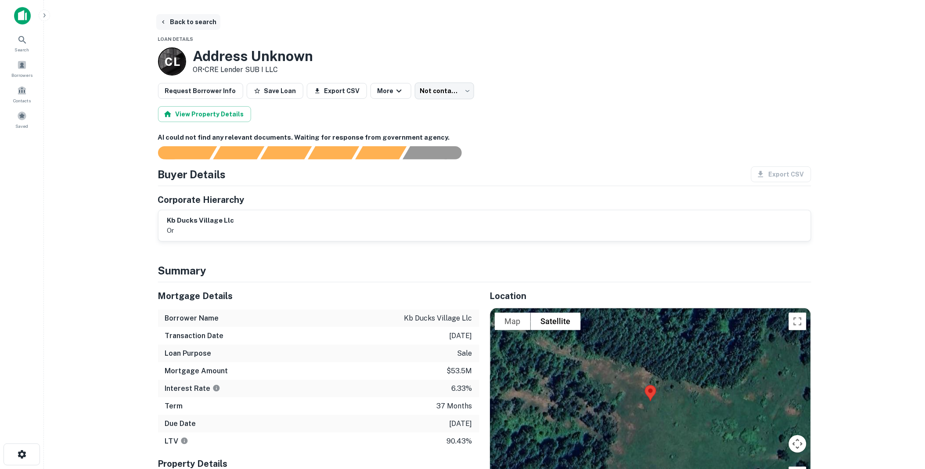
click at [186, 21] on button "Back to search" at bounding box center [188, 22] width 64 height 16
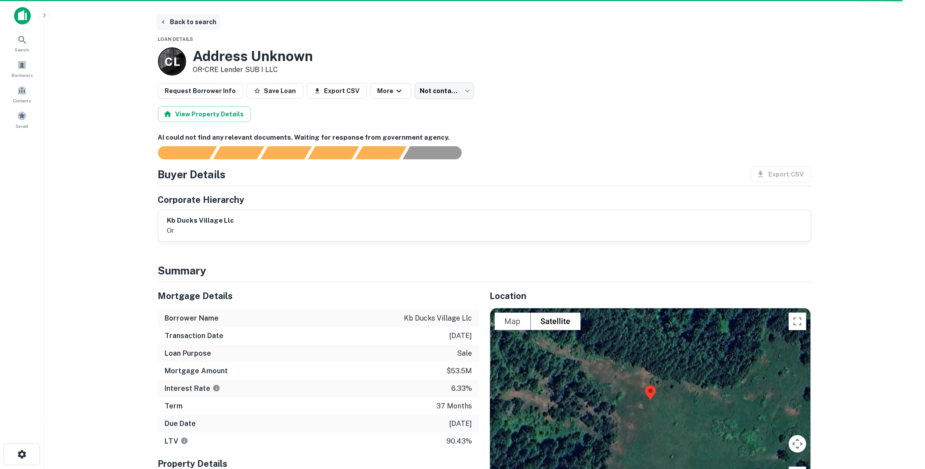
click at [185, 20] on button "Back to search" at bounding box center [188, 22] width 64 height 16
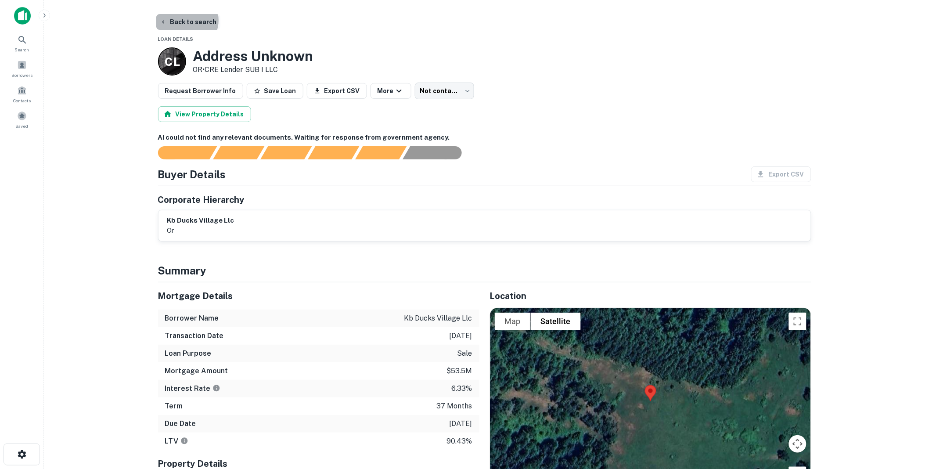
click at [185, 20] on button "Back to search" at bounding box center [188, 22] width 64 height 16
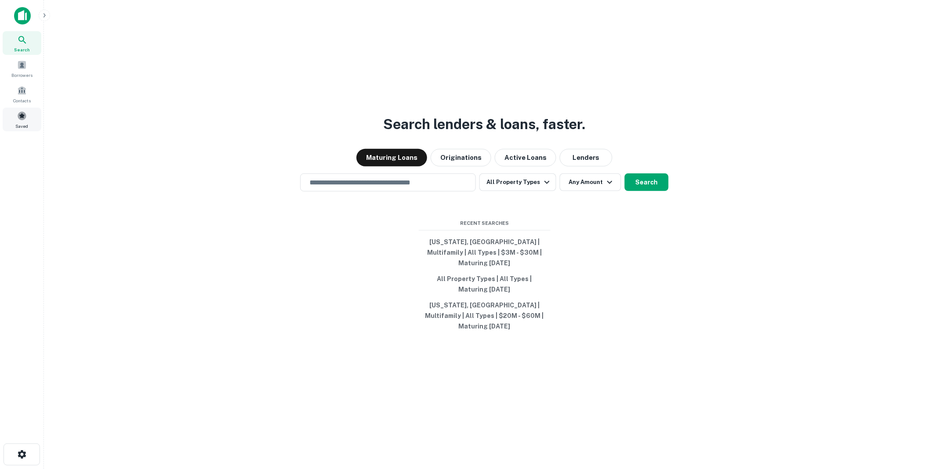
click at [21, 117] on span at bounding box center [22, 116] width 10 height 10
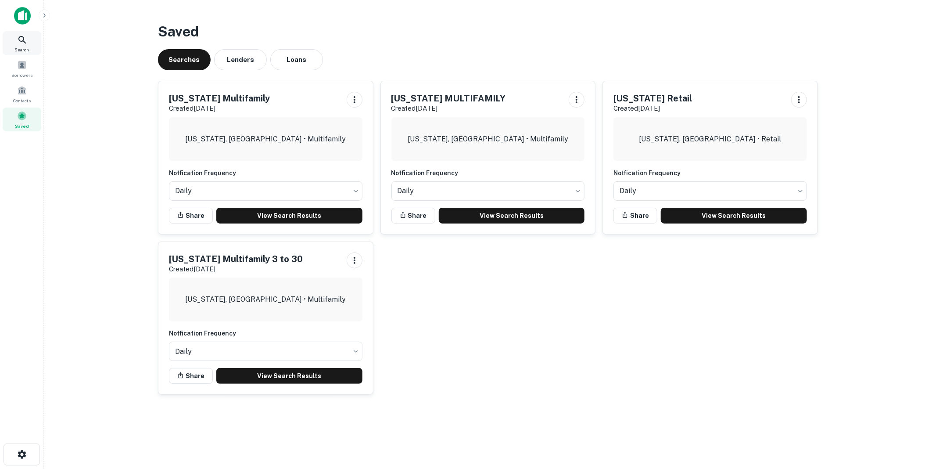
click at [19, 39] on icon at bounding box center [21, 39] width 7 height 7
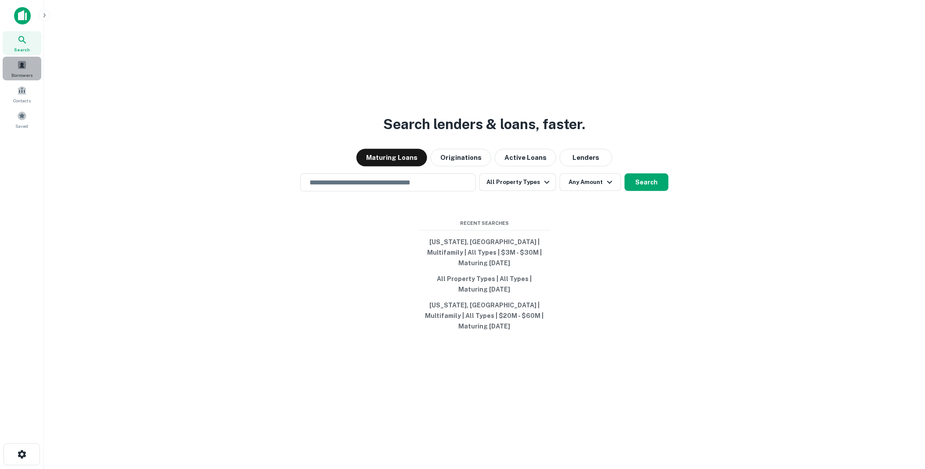
click at [22, 63] on span at bounding box center [22, 65] width 10 height 10
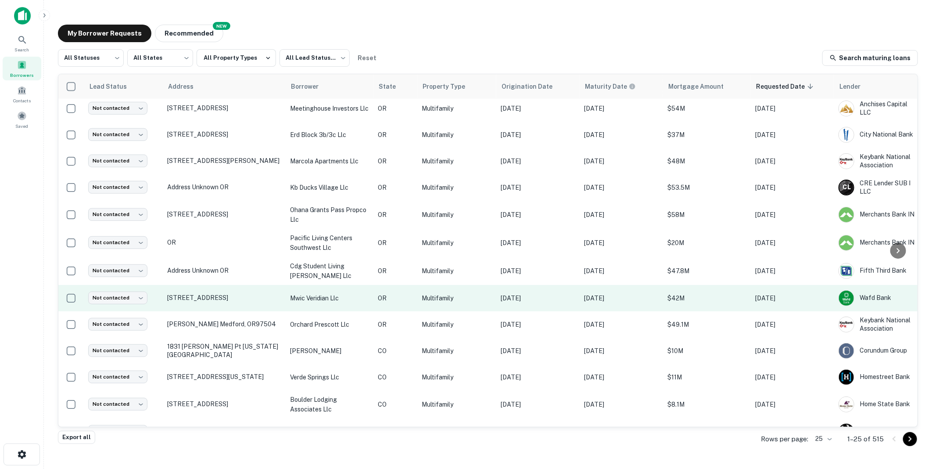
scroll to position [359, 0]
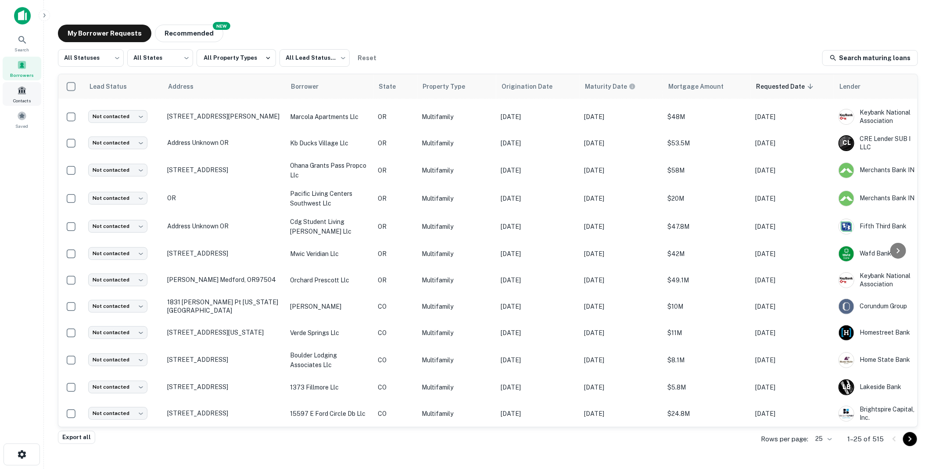
click at [24, 90] on span at bounding box center [22, 91] width 10 height 10
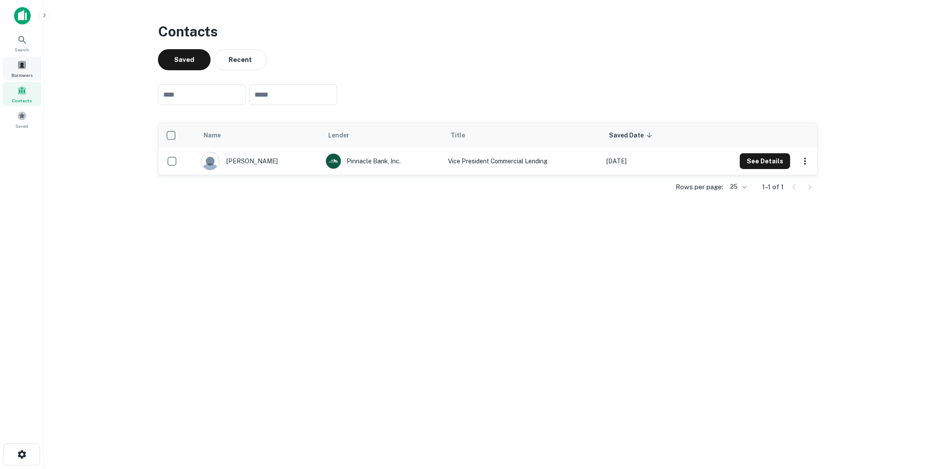
click at [19, 65] on span at bounding box center [22, 65] width 10 height 10
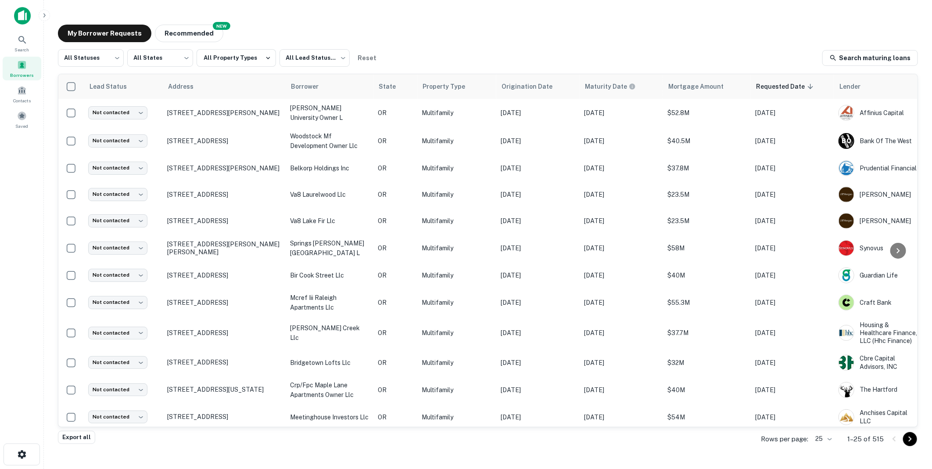
click at [831, 438] on body "Search Borrowers Contacts Saved My Borrower Requests NEW Recommended All Status…" at bounding box center [466, 234] width 932 height 469
click at [825, 450] on li "1000" at bounding box center [824, 451] width 30 height 16
click at [116, 56] on body "Search Borrowers Contacts Saved My Borrower Requests NEW Recommended All Status…" at bounding box center [466, 234] width 932 height 469
click at [339, 56] on div at bounding box center [466, 234] width 932 height 469
click at [339, 56] on body "Search Borrowers Contacts Saved My Borrower Requests NEW Recommended All Status…" at bounding box center [466, 234] width 932 height 469
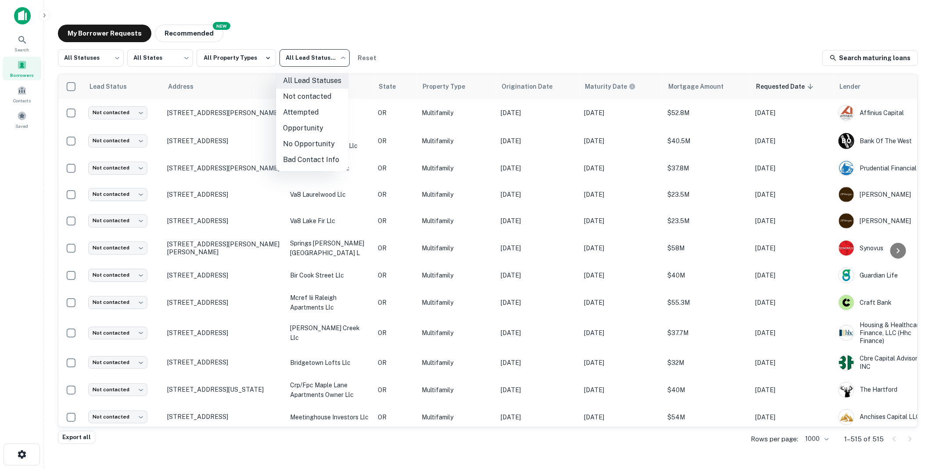
click at [306, 159] on li "Bad Contact Info" at bounding box center [312, 160] width 72 height 16
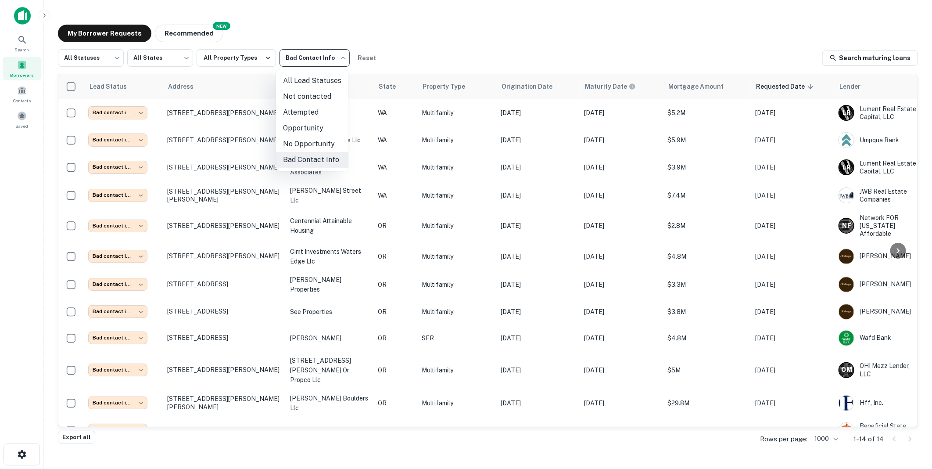
click at [342, 56] on body "**********" at bounding box center [466, 234] width 932 height 469
click at [299, 110] on li "Attempted" at bounding box center [312, 112] width 72 height 16
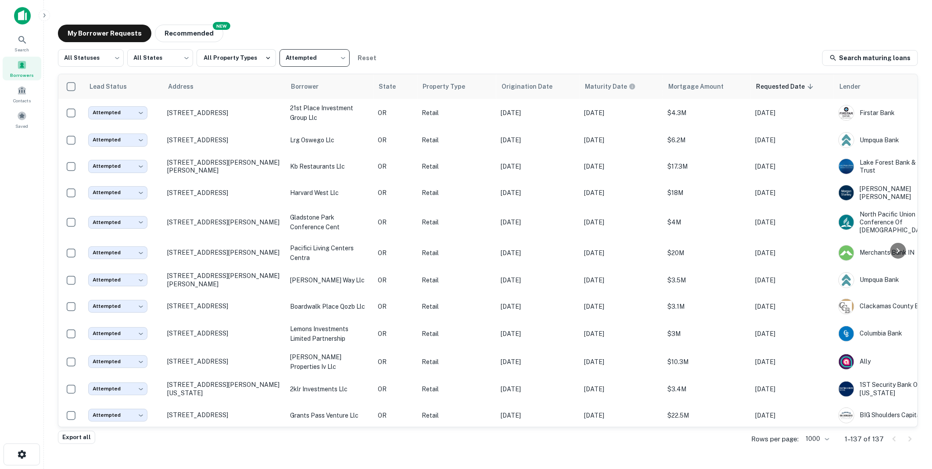
click at [343, 57] on body "Search Borrowers Contacts Saved My Borrower Requests NEW Recommended All Status…" at bounding box center [466, 234] width 932 height 469
click at [306, 157] on li "Bad Contact Info" at bounding box center [312, 160] width 72 height 16
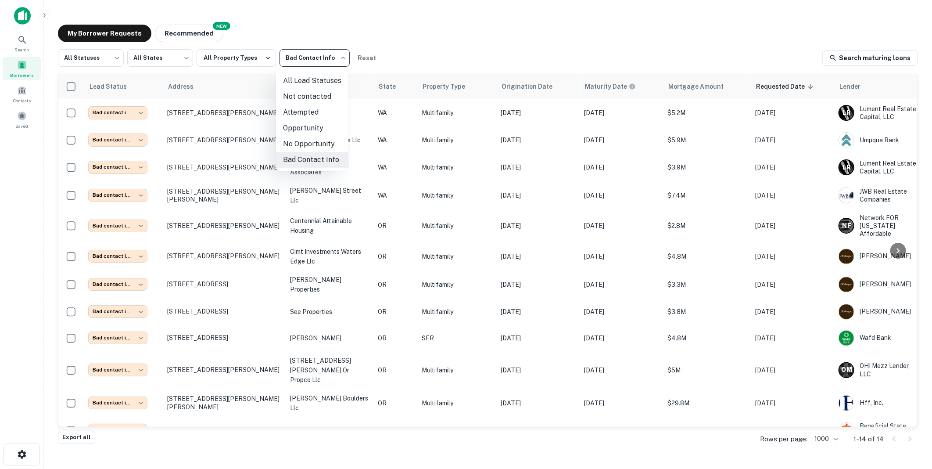
click at [343, 55] on body "**********" at bounding box center [466, 234] width 932 height 469
click at [297, 125] on li "Opportunity" at bounding box center [312, 128] width 72 height 16
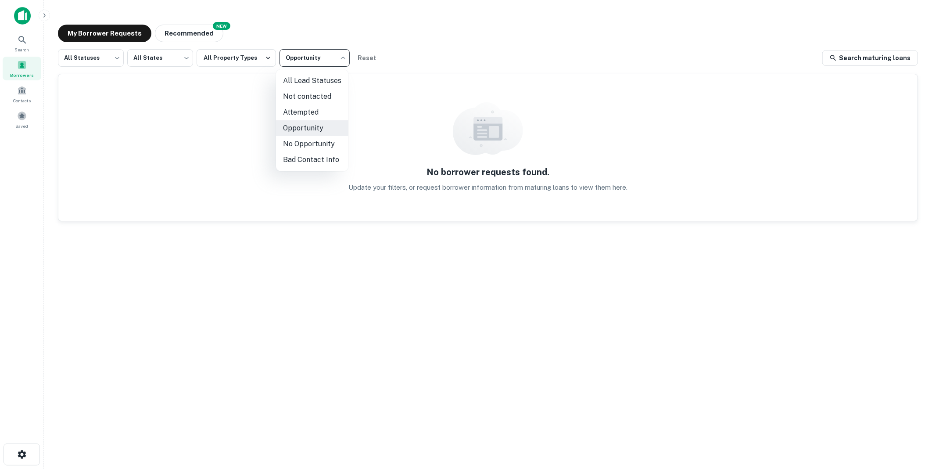
click at [339, 57] on body "**********" at bounding box center [466, 234] width 932 height 469
click at [306, 144] on li "No Opportunity" at bounding box center [312, 144] width 72 height 16
click at [340, 58] on body "**********" at bounding box center [466, 234] width 932 height 469
click at [458, 59] on div at bounding box center [466, 234] width 932 height 469
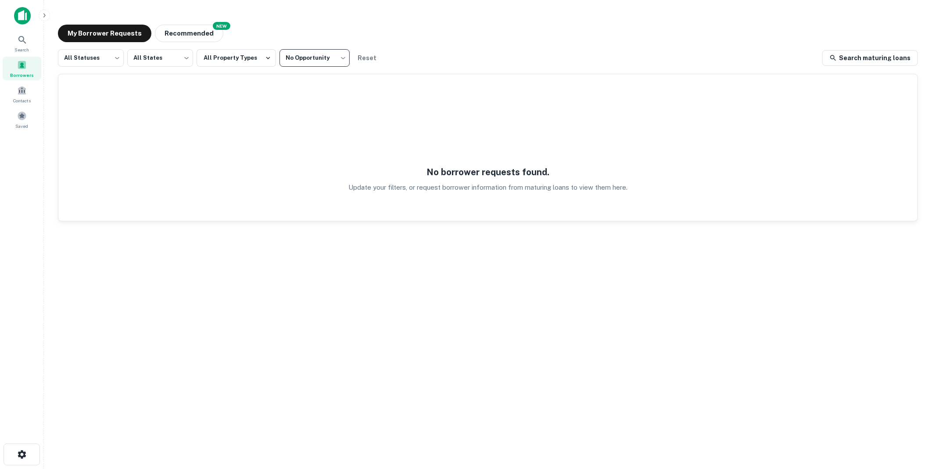
click at [341, 58] on body "**********" at bounding box center [466, 234] width 932 height 469
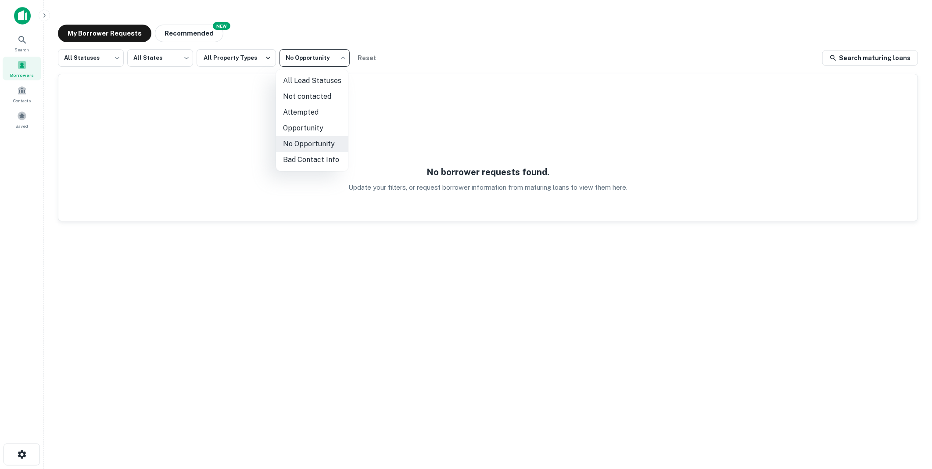
click at [300, 112] on li "Attempted" at bounding box center [312, 112] width 72 height 16
type input "*********"
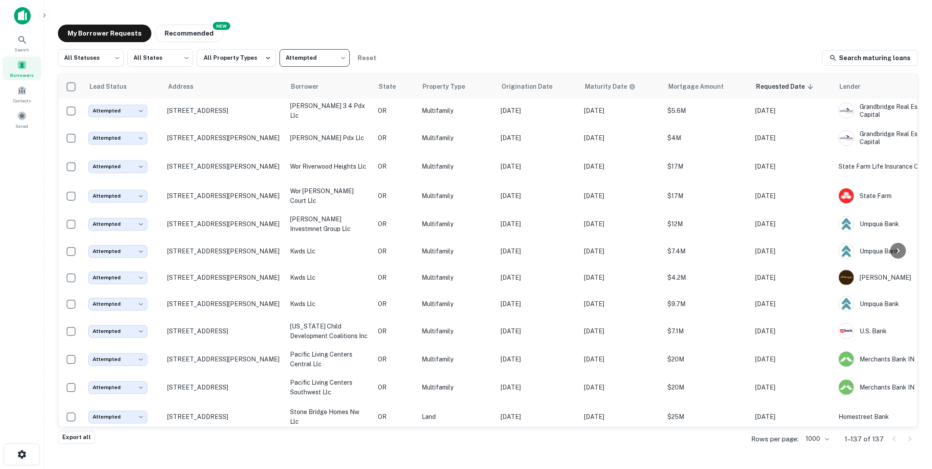
scroll to position [1073, 0]
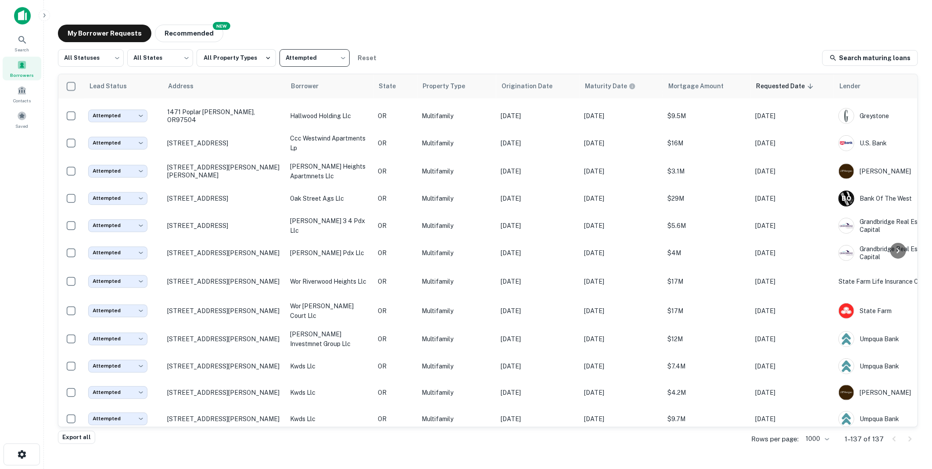
click at [22, 65] on span at bounding box center [22, 65] width 10 height 10
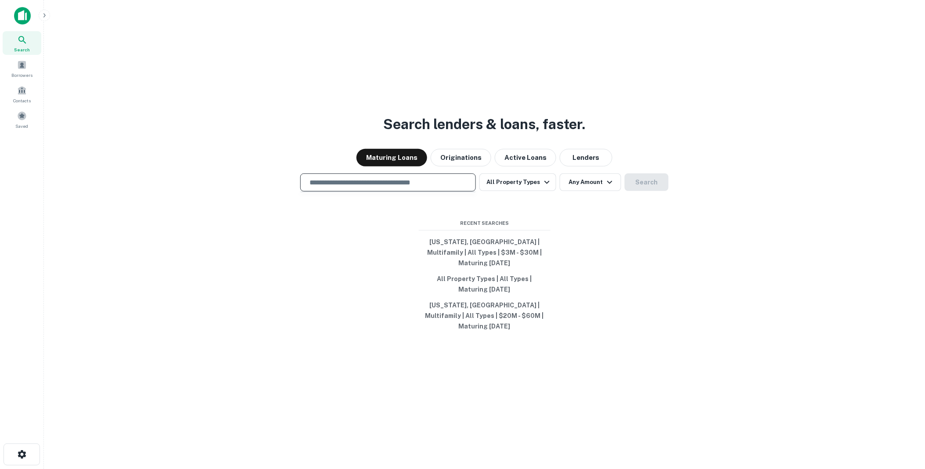
click at [331, 187] on input "text" at bounding box center [388, 182] width 168 height 10
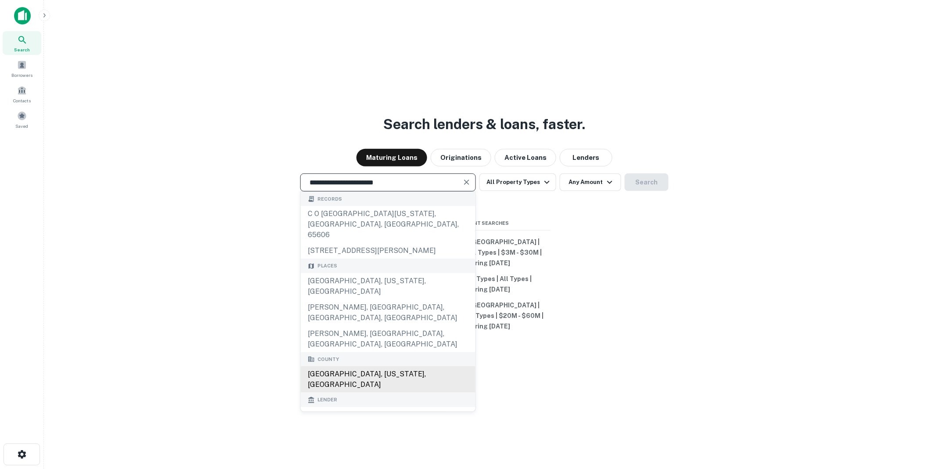
click at [330, 366] on div "Deschutes County, Oregon, USA" at bounding box center [388, 379] width 175 height 26
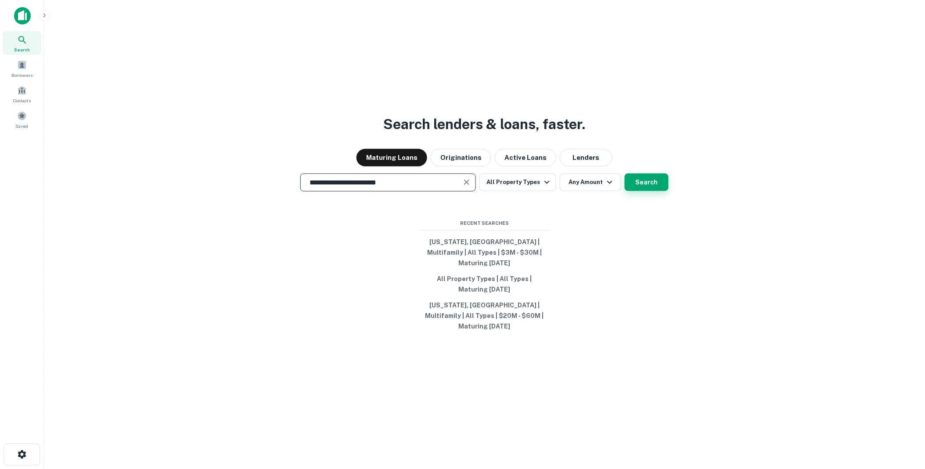
type input "**********"
click at [643, 191] on button "Search" at bounding box center [647, 182] width 44 height 18
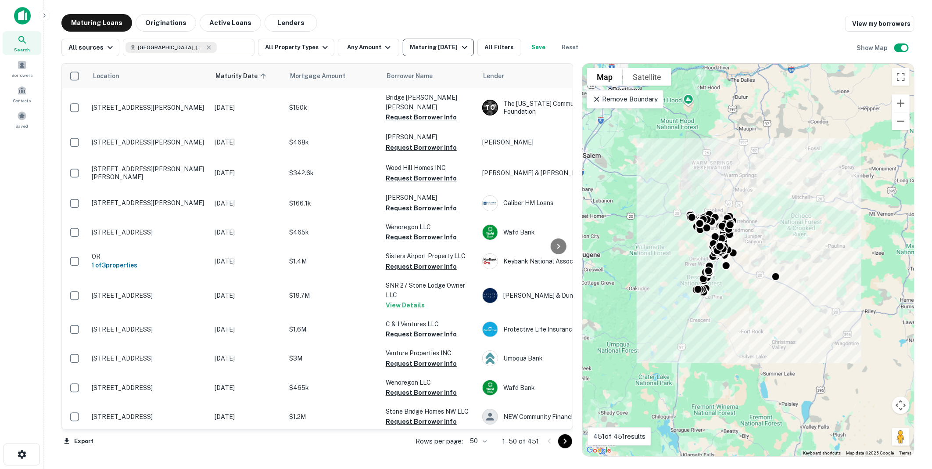
click at [461, 44] on icon "button" at bounding box center [465, 47] width 11 height 11
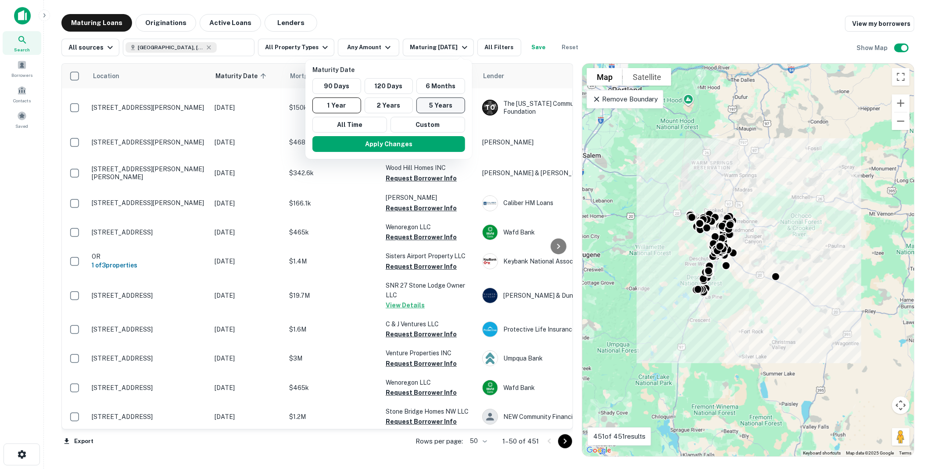
click at [440, 104] on button "5 Years" at bounding box center [441, 105] width 49 height 16
click at [396, 144] on button "Apply Changes" at bounding box center [393, 144] width 153 height 16
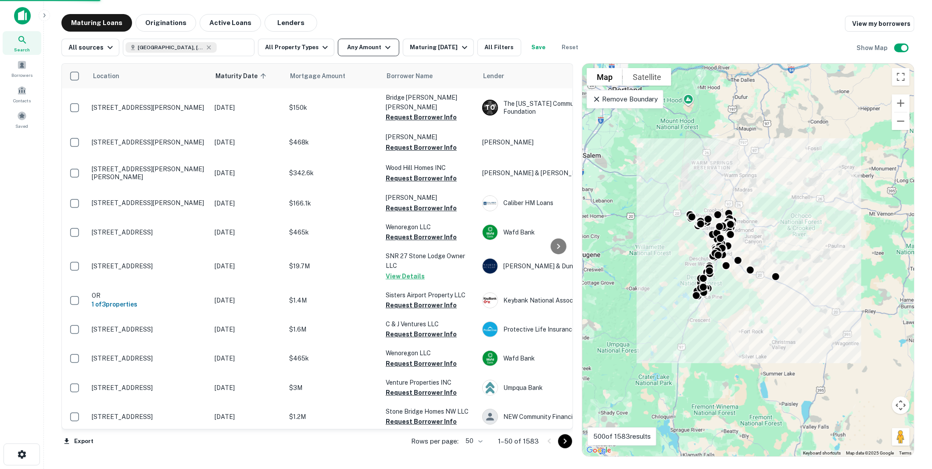
click at [385, 47] on icon "button" at bounding box center [387, 47] width 5 height 3
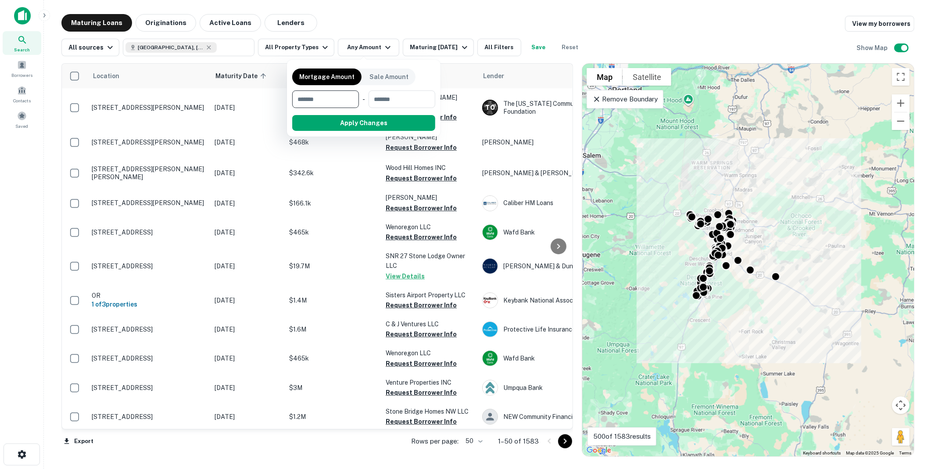
click at [321, 98] on input "number" at bounding box center [322, 99] width 61 height 18
type input "*******"
click at [370, 121] on button "Apply Changes" at bounding box center [380, 123] width 112 height 16
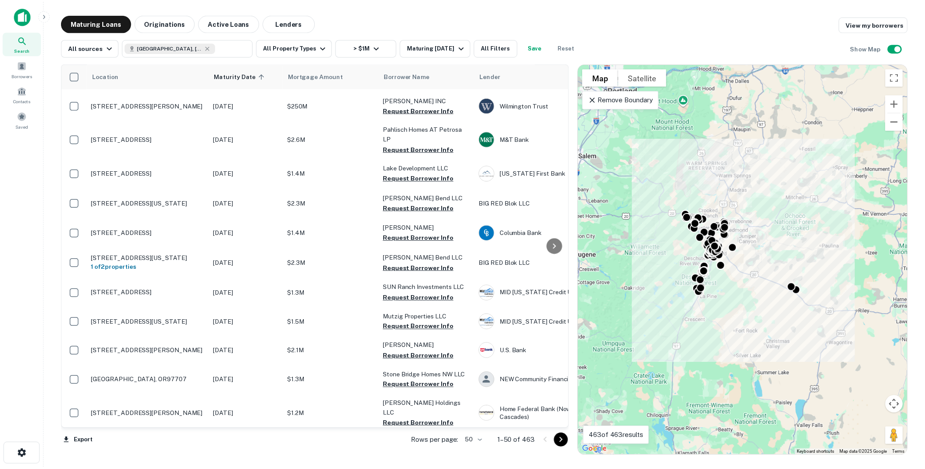
scroll to position [398, 0]
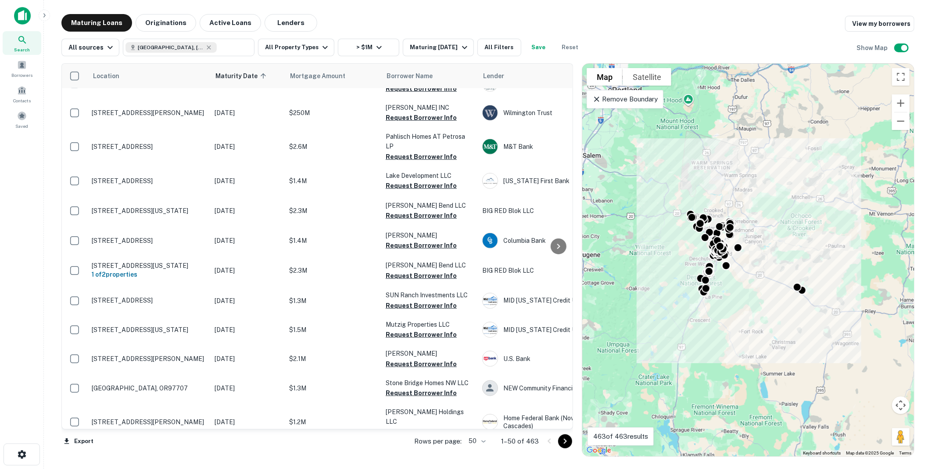
click at [423, 10] on main "Maturing Loans Originations Active Loans Lenders View my borrowers All sources …" at bounding box center [488, 234] width 889 height 469
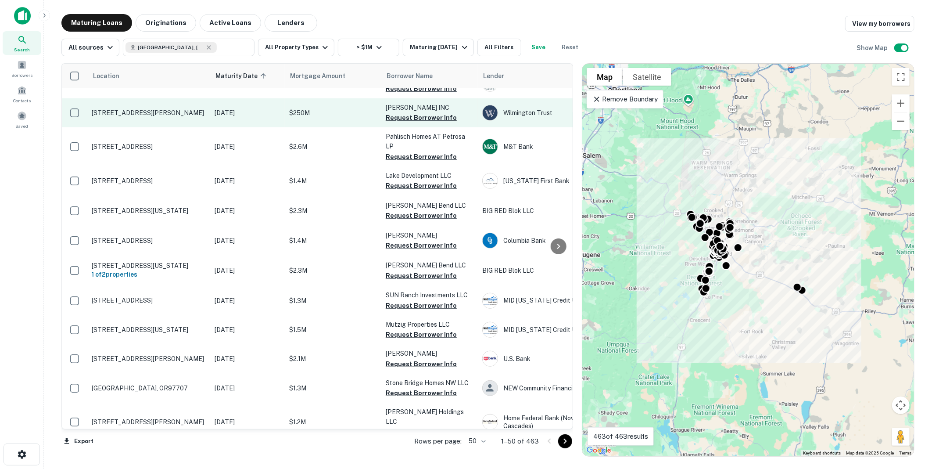
click at [337, 108] on p "$250M" at bounding box center [333, 113] width 88 height 10
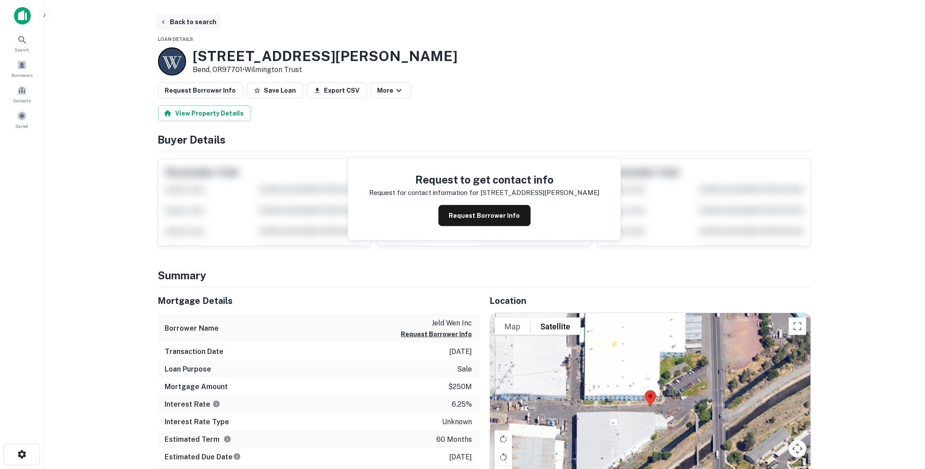
click at [184, 21] on button "Back to search" at bounding box center [188, 22] width 64 height 16
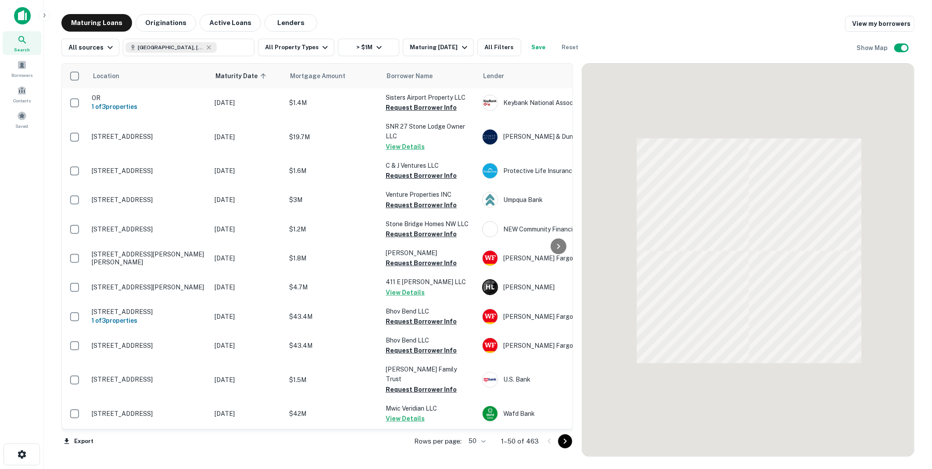
scroll to position [397, 0]
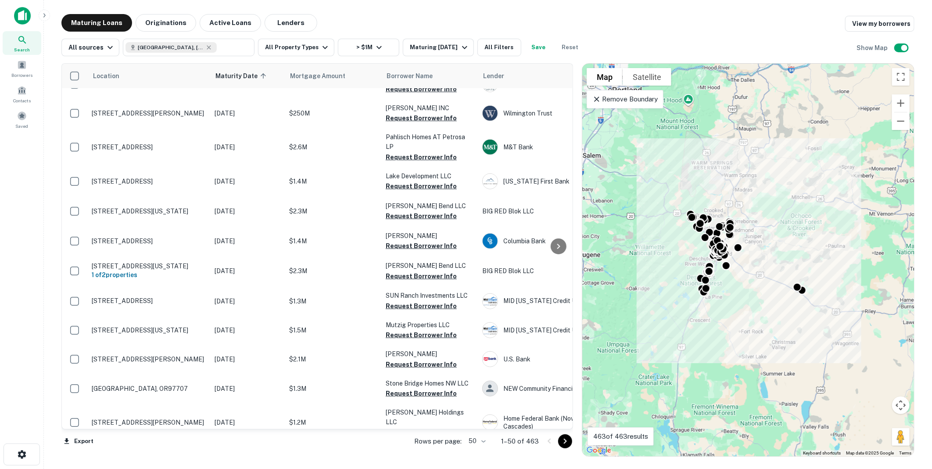
click at [378, 11] on main "Maturing Loans Originations Active Loans Lenders View my borrowers All sources …" at bounding box center [488, 234] width 889 height 469
click at [21, 40] on icon at bounding box center [22, 40] width 11 height 11
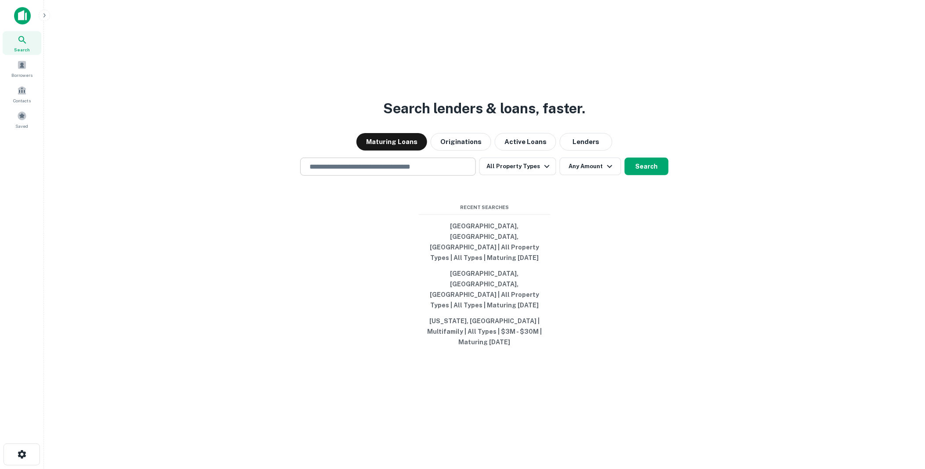
click at [330, 172] on input "text" at bounding box center [388, 167] width 168 height 10
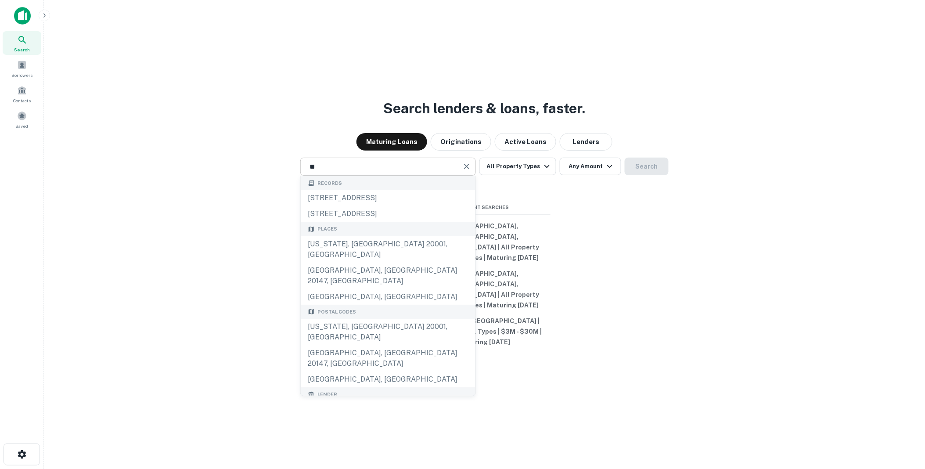
click at [335, 172] on input "**" at bounding box center [381, 167] width 155 height 10
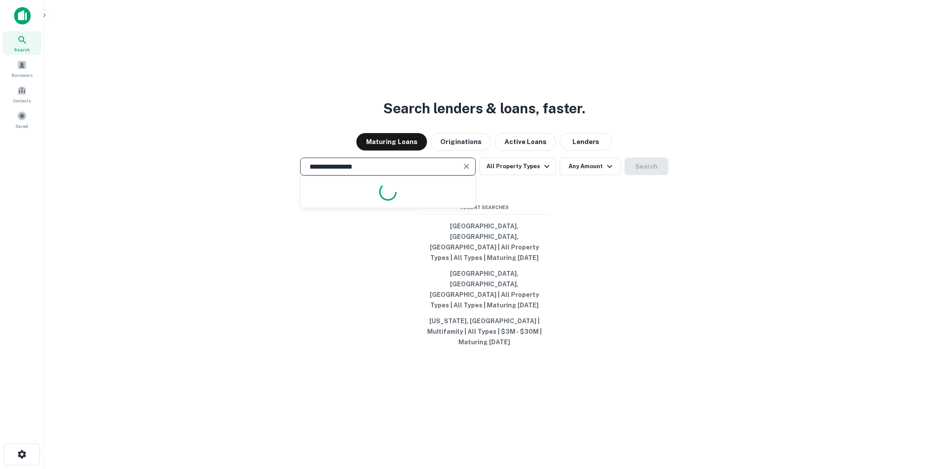
type input "**********"
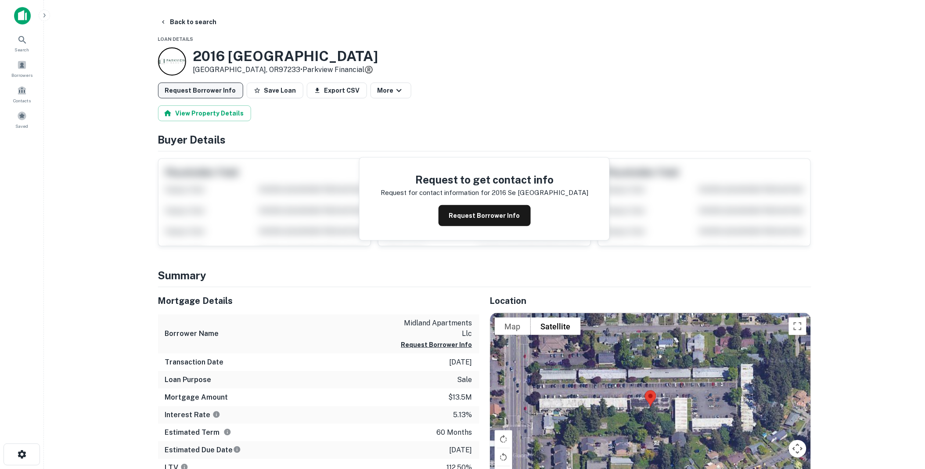
click at [192, 90] on button "Request Borrower Info" at bounding box center [200, 91] width 85 height 16
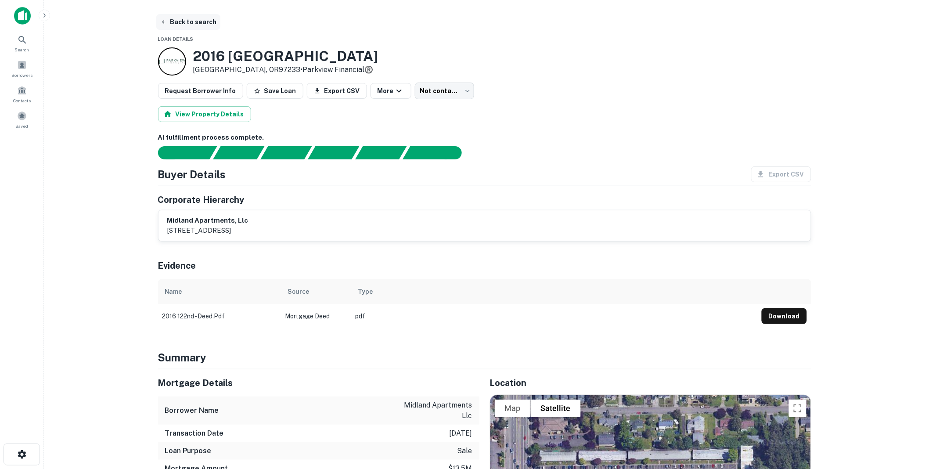
click at [180, 20] on button "Back to search" at bounding box center [188, 22] width 64 height 16
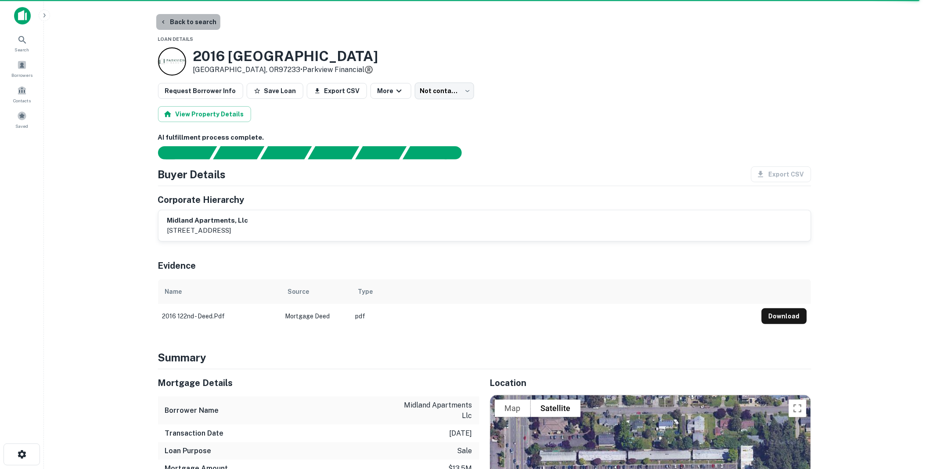
click at [189, 19] on button "Back to search" at bounding box center [188, 22] width 64 height 16
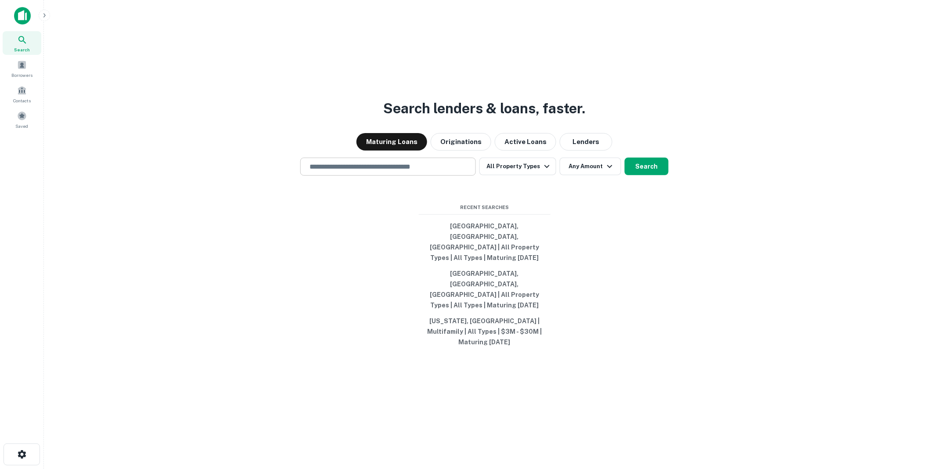
click at [339, 172] on input "text" at bounding box center [388, 167] width 168 height 10
type input "**********"
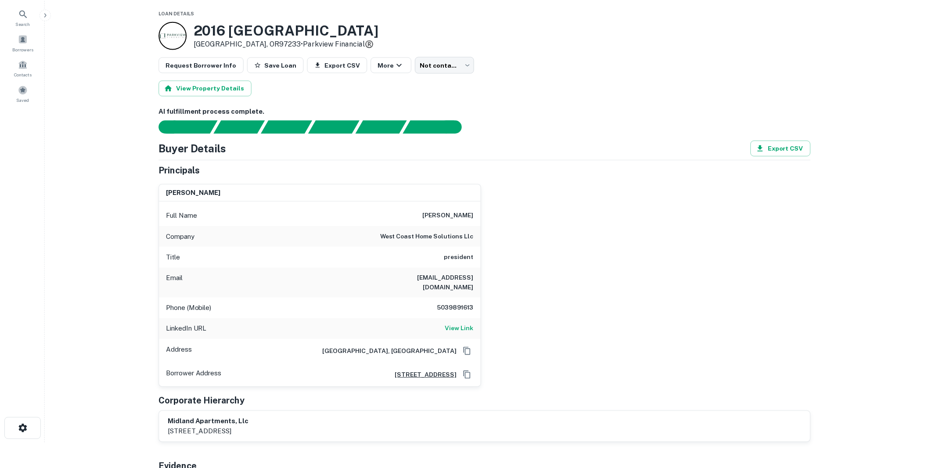
scroll to position [49, 0]
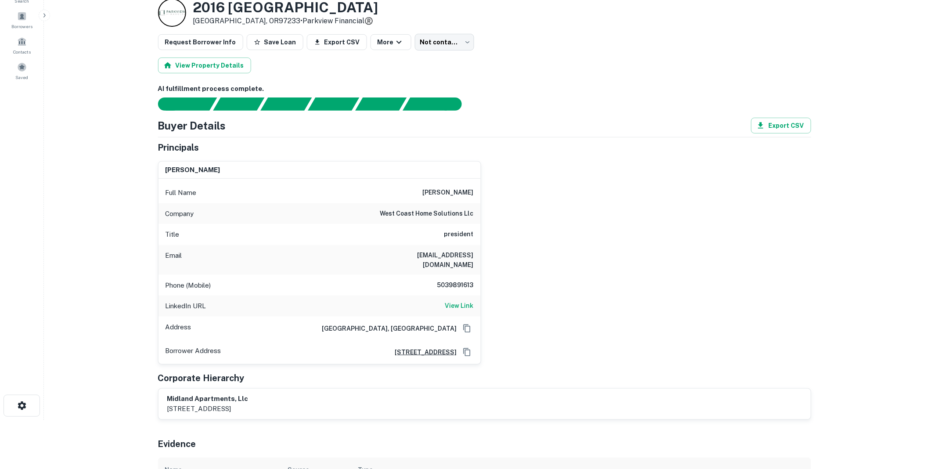
click at [577, 198] on div "[PERSON_NAME] Full Name [PERSON_NAME] Company west coast home solutions llc Tit…" at bounding box center [481, 259] width 660 height 210
